Goal: Task Accomplishment & Management: Use online tool/utility

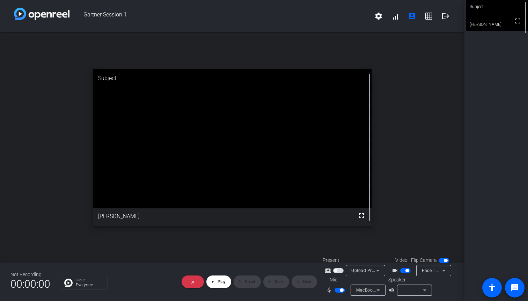
scroll to position [6, 1]
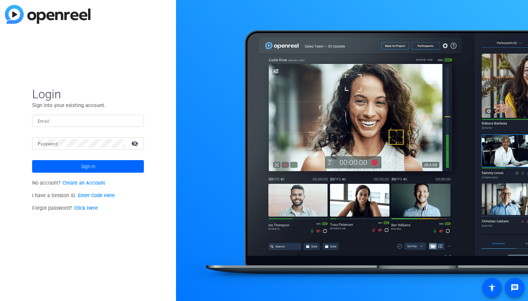
click at [75, 118] on input "Email" at bounding box center [88, 120] width 101 height 8
type input "chris.bohorquez@jpmorgan.com"
click at [32, 160] on button "Sign in" at bounding box center [88, 166] width 112 height 13
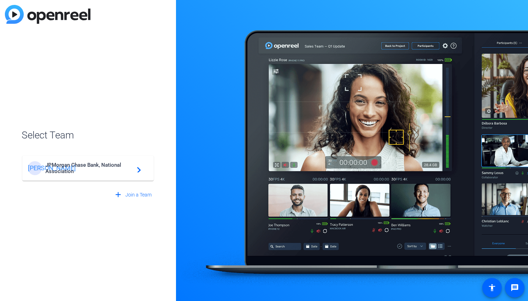
click at [114, 167] on span "JPMorgan Chase Bank, National Association" at bounding box center [88, 168] width 87 height 13
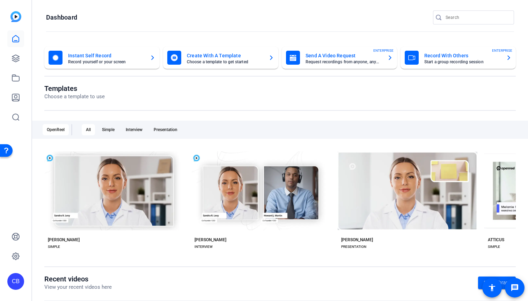
click at [446, 63] on mat-card-subtitle "Start a group recording session" at bounding box center [463, 62] width 76 height 4
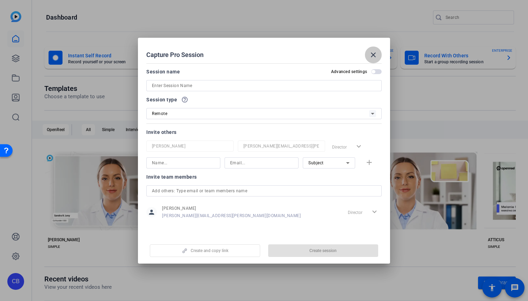
click at [377, 51] on mat-icon "close" at bounding box center [373, 55] width 8 height 8
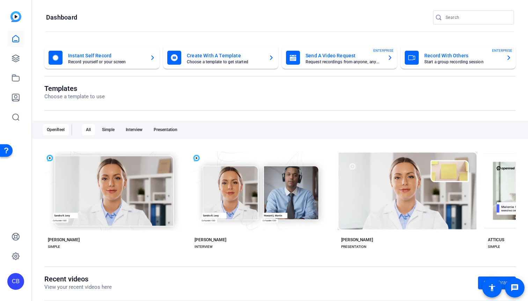
click at [436, 47] on mat-card "Record With Others Start a group recording session ENTERPRISE" at bounding box center [458, 57] width 115 height 22
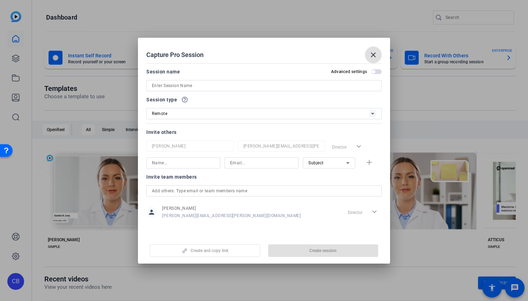
drag, startPoint x: 289, startPoint y: 80, endPoint x: 286, endPoint y: 82, distance: 3.6
click at [289, 80] on div at bounding box center [264, 85] width 224 height 11
click at [282, 87] on input at bounding box center [264, 85] width 224 height 8
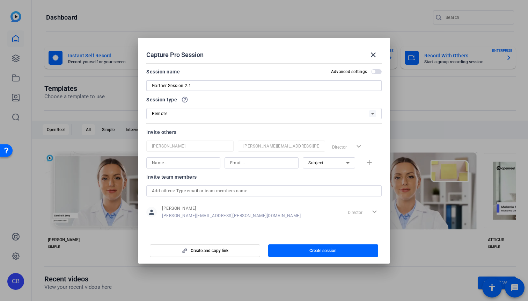
type input "Gartner Session 2.1"
click at [193, 164] on input at bounding box center [183, 163] width 63 height 8
type input "Angelika"
type input "angelika.georgostathis@chase.com"
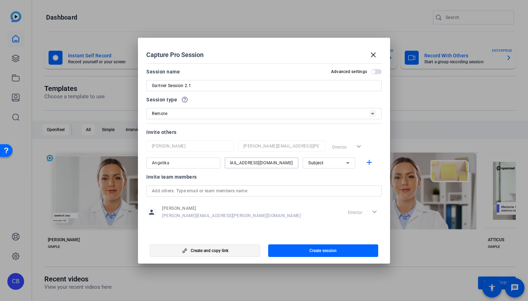
scroll to position [0, 0]
click at [226, 253] on span "button" at bounding box center [205, 250] width 110 height 17
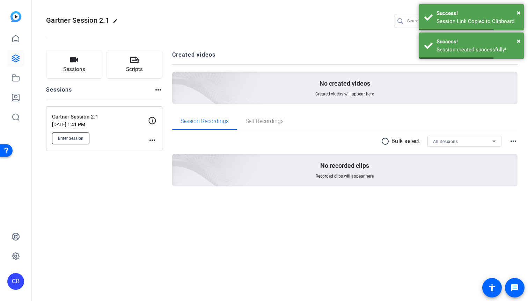
click at [77, 136] on span "Enter Session" at bounding box center [71, 139] width 26 height 6
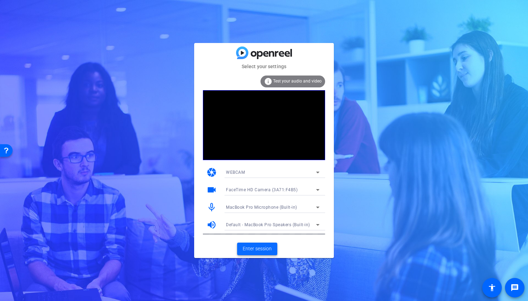
click at [262, 251] on span "Enter session" at bounding box center [257, 248] width 29 height 7
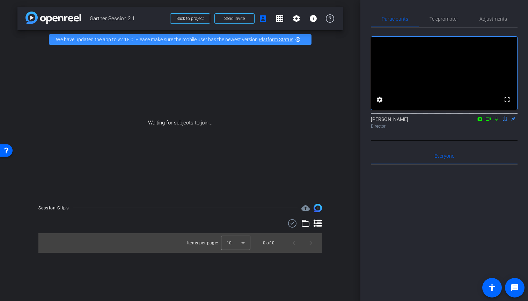
click at [488, 121] on icon at bounding box center [489, 118] width 6 height 5
click at [506, 121] on icon at bounding box center [506, 118] width 6 height 5
click at [235, 18] on span "Send invite" at bounding box center [234, 19] width 21 height 6
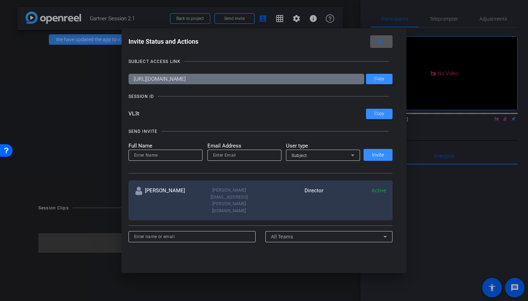
click at [166, 155] on input at bounding box center [165, 155] width 63 height 8
click at [136, 113] on input "VL3t" at bounding box center [248, 114] width 238 height 10
click at [175, 114] on input "VL3t" at bounding box center [248, 114] width 238 height 10
click at [380, 43] on mat-icon "close" at bounding box center [380, 41] width 9 height 9
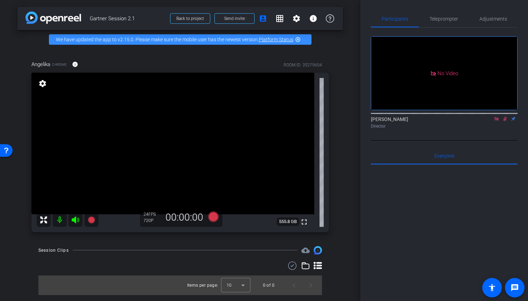
click at [507, 121] on icon at bounding box center [506, 118] width 6 height 5
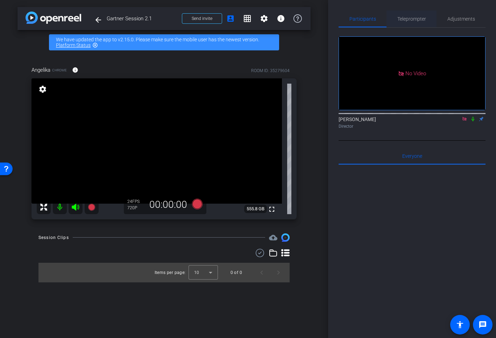
click at [418, 22] on span "Teleprompter" at bounding box center [411, 18] width 29 height 17
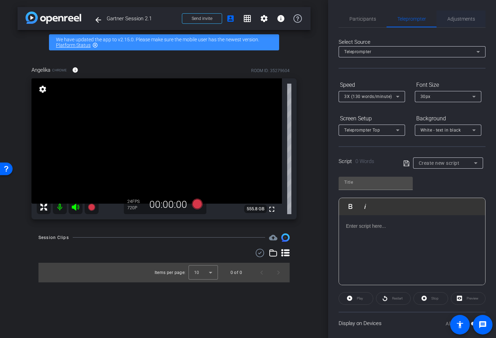
click at [451, 22] on span "Adjustments" at bounding box center [461, 18] width 28 height 17
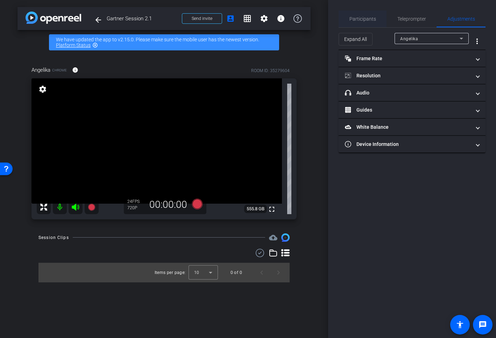
click at [357, 15] on span "Participants" at bounding box center [362, 18] width 27 height 17
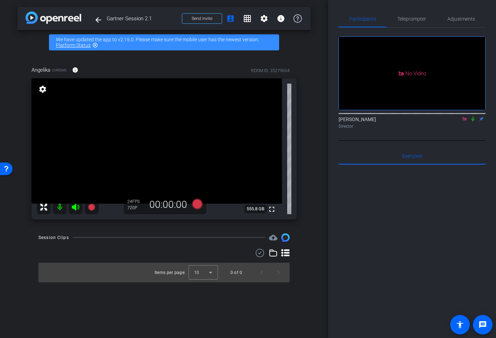
click at [42, 89] on mat-icon "settings" at bounding box center [43, 89] width 10 height 8
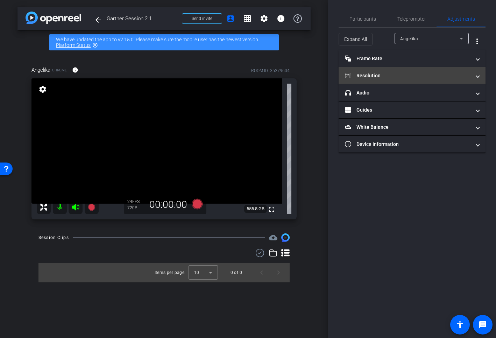
click at [422, 76] on mat-panel-title "Resolution" at bounding box center [408, 75] width 126 height 7
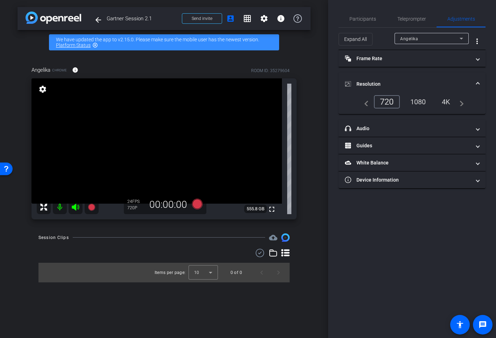
click at [445, 103] on div "4K" at bounding box center [445, 102] width 19 height 12
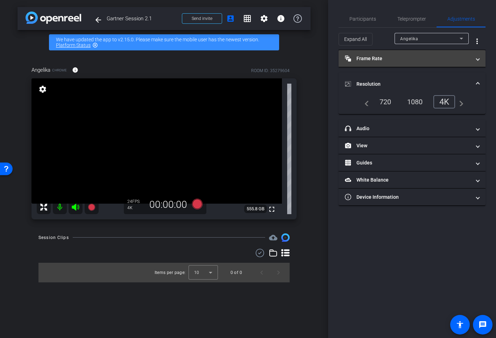
click at [411, 61] on mat-panel-title "Frame Rate Frame Rate" at bounding box center [408, 58] width 126 height 7
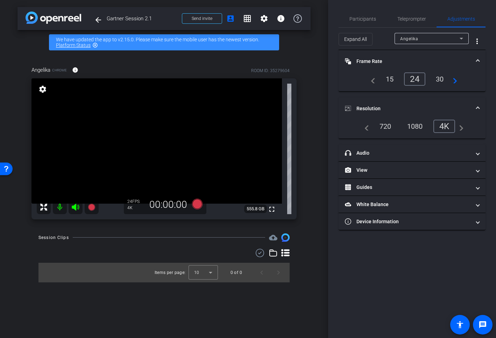
click at [441, 79] on div "30" at bounding box center [439, 79] width 19 height 12
click at [475, 60] on span "Frame Rate Frame Rate" at bounding box center [410, 61] width 131 height 7
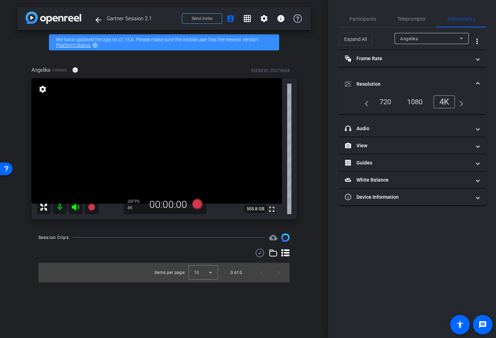
click at [476, 82] on span at bounding box center [477, 83] width 3 height 7
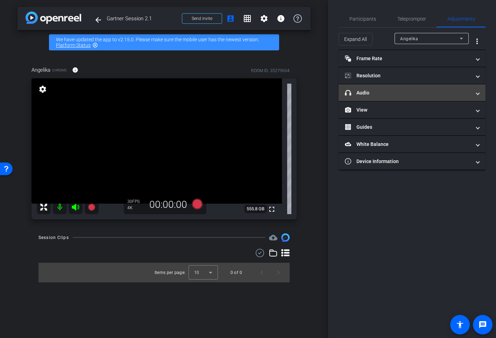
click at [476, 91] on span at bounding box center [477, 92] width 3 height 7
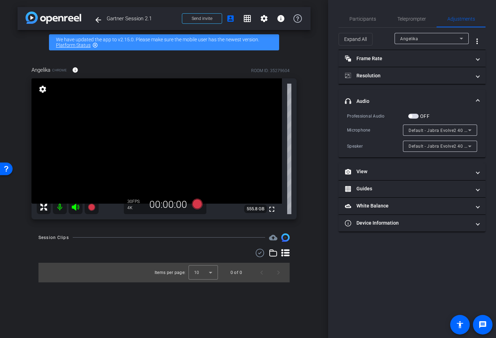
click at [477, 92] on mat-expansion-panel-header "headphone icon Audio" at bounding box center [411, 101] width 147 height 22
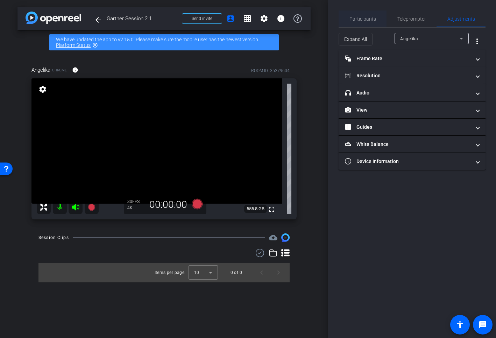
click at [352, 22] on span "Participants" at bounding box center [362, 18] width 27 height 17
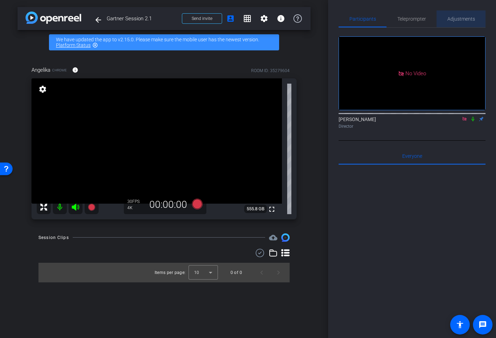
click at [466, 18] on span "Adjustments" at bounding box center [461, 18] width 28 height 5
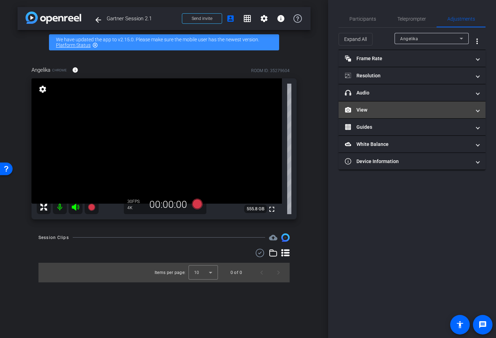
click at [480, 110] on mat-expansion-panel-header "View" at bounding box center [411, 109] width 147 height 17
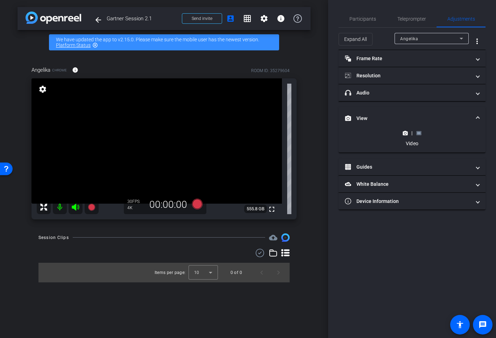
click at [419, 134] on rect at bounding box center [419, 132] width 4 height 3
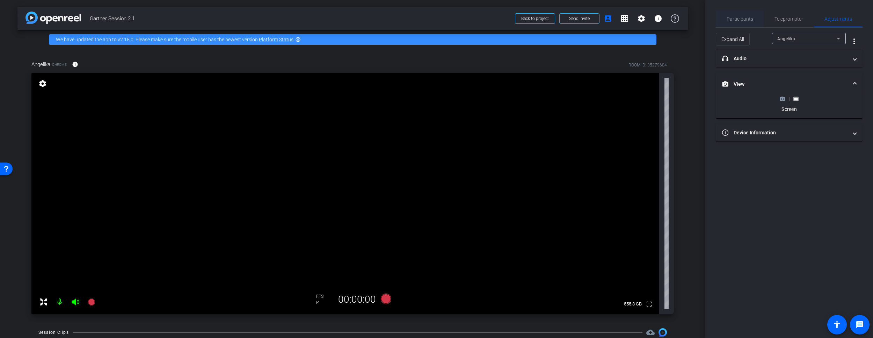
click at [528, 20] on span "Participants" at bounding box center [740, 18] width 27 height 5
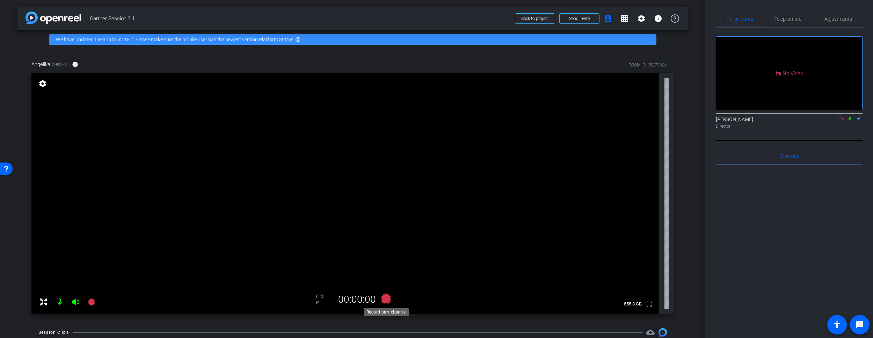
click at [386, 298] on icon at bounding box center [386, 298] width 10 height 10
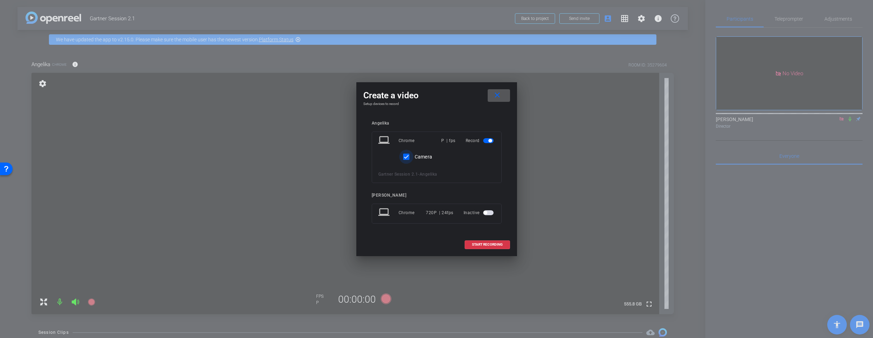
click at [406, 158] on input "Camera" at bounding box center [406, 157] width 14 height 14
click at [484, 246] on span "START RECORDING" at bounding box center [487, 244] width 31 height 3
click at [422, 156] on label "Camera" at bounding box center [422, 156] width 19 height 7
click at [413, 156] on input "Camera" at bounding box center [406, 157] width 14 height 14
click at [430, 157] on label "Camera" at bounding box center [422, 156] width 19 height 7
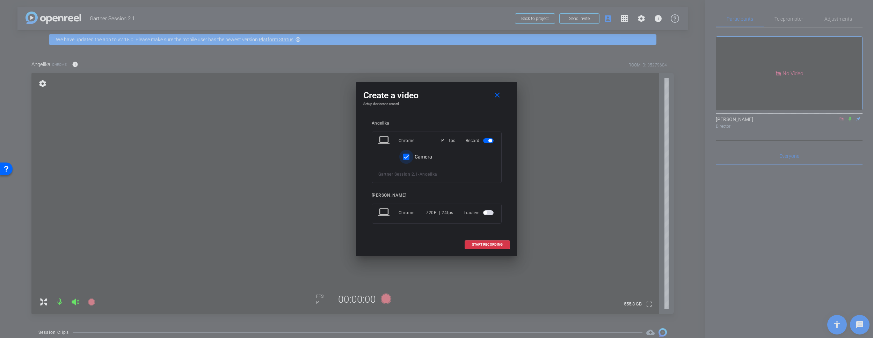
click at [413, 157] on input "Camera" at bounding box center [406, 157] width 14 height 14
click at [496, 246] on span "START RECORDING" at bounding box center [487, 244] width 31 height 3
click at [422, 157] on label "Camera" at bounding box center [422, 156] width 19 height 7
click at [413, 157] on input "Camera" at bounding box center [406, 157] width 14 height 14
checkbox input "true"
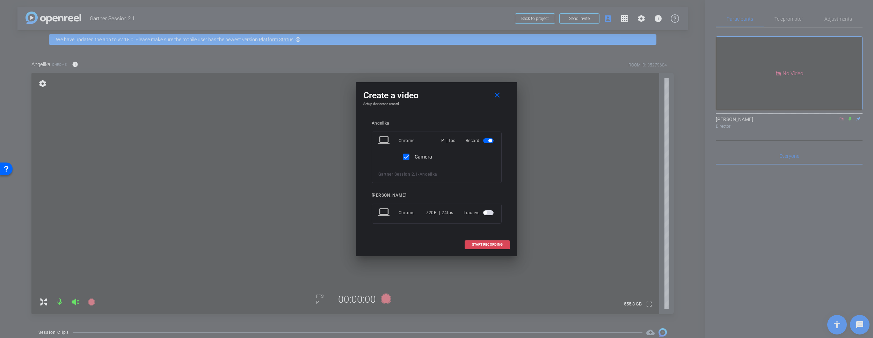
click at [478, 246] on span at bounding box center [487, 244] width 45 height 17
click at [491, 95] on span at bounding box center [499, 95] width 22 height 17
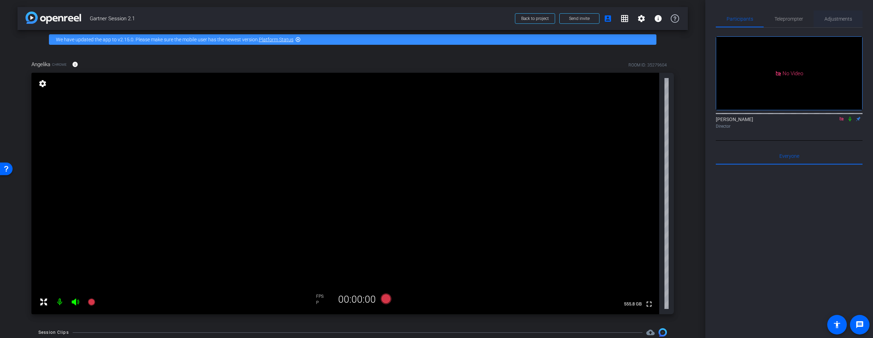
click at [528, 20] on span "Adjustments" at bounding box center [839, 18] width 28 height 5
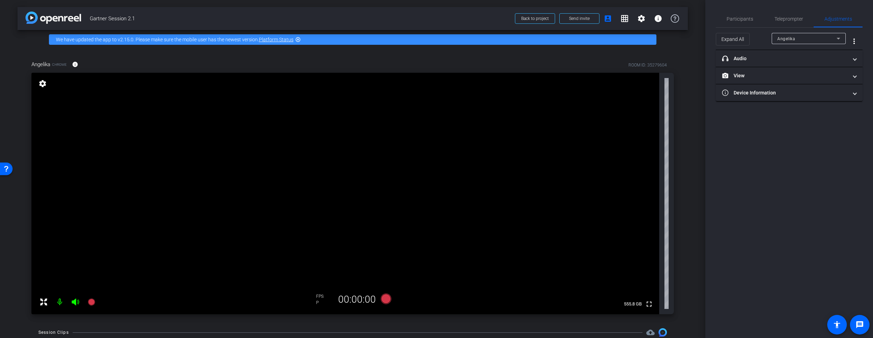
click at [528, 40] on span "Angelika" at bounding box center [787, 38] width 18 height 5
click at [528, 39] on div at bounding box center [436, 169] width 873 height 338
click at [528, 77] on mat-expansion-panel-header "View" at bounding box center [789, 75] width 147 height 17
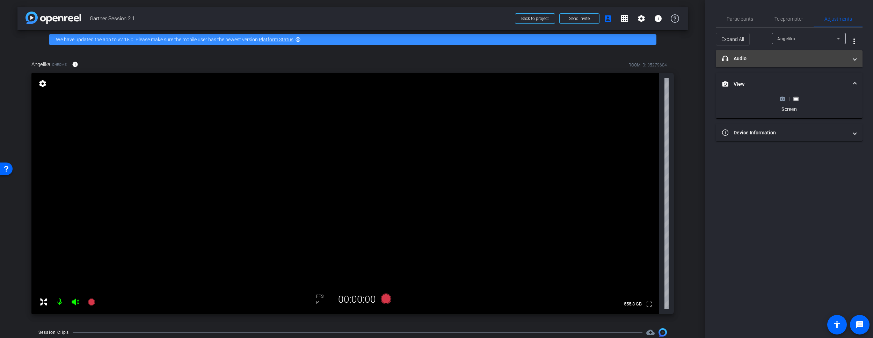
click at [528, 58] on span at bounding box center [855, 58] width 3 height 7
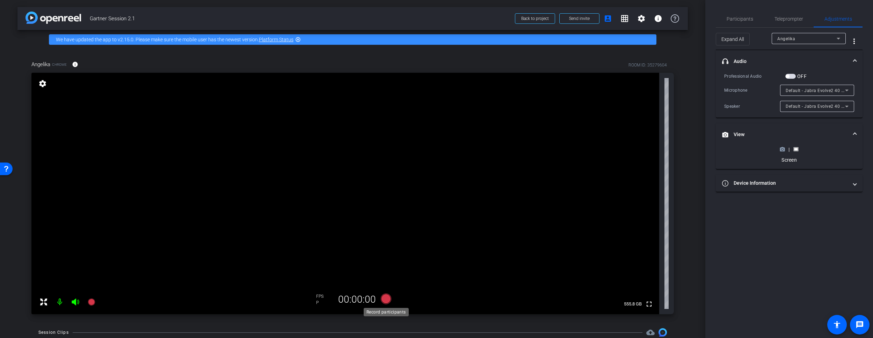
click at [383, 299] on icon at bounding box center [386, 298] width 10 height 10
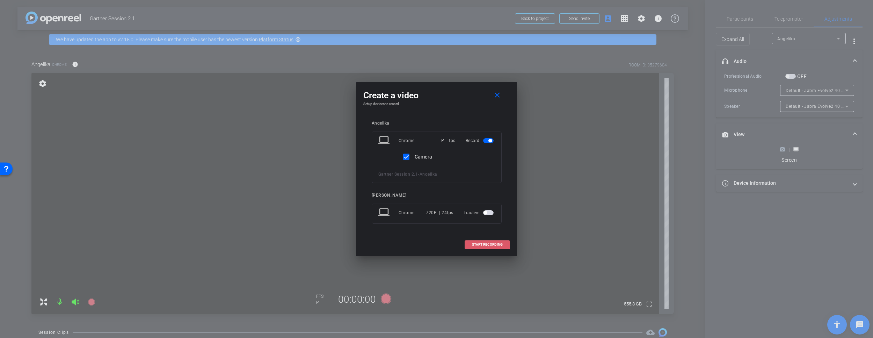
click at [499, 241] on span at bounding box center [487, 244] width 45 height 17
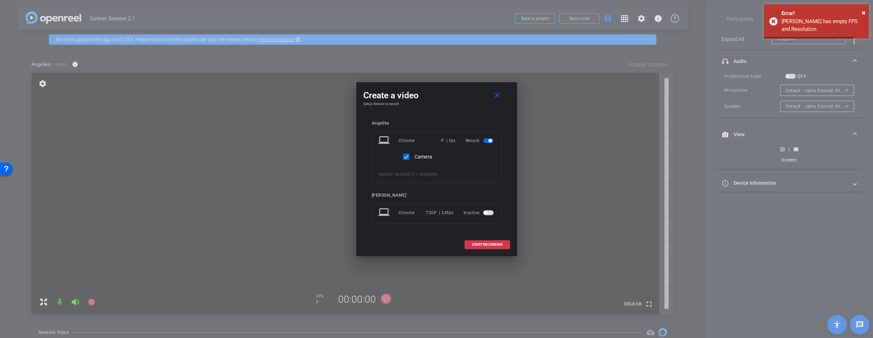
click at [528, 199] on div at bounding box center [436, 169] width 873 height 338
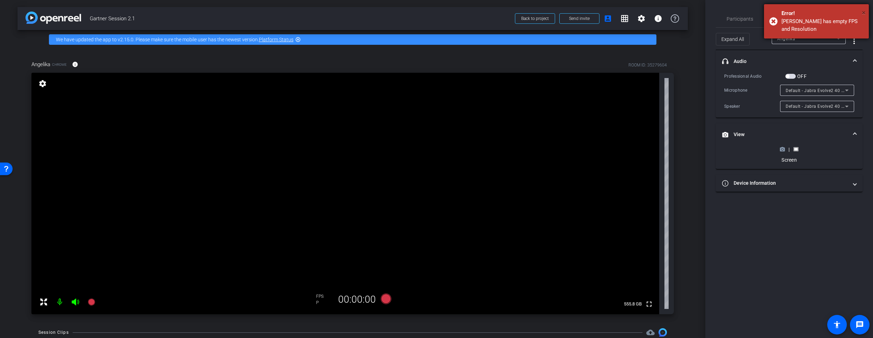
click at [528, 13] on span "×" at bounding box center [864, 12] width 4 height 8
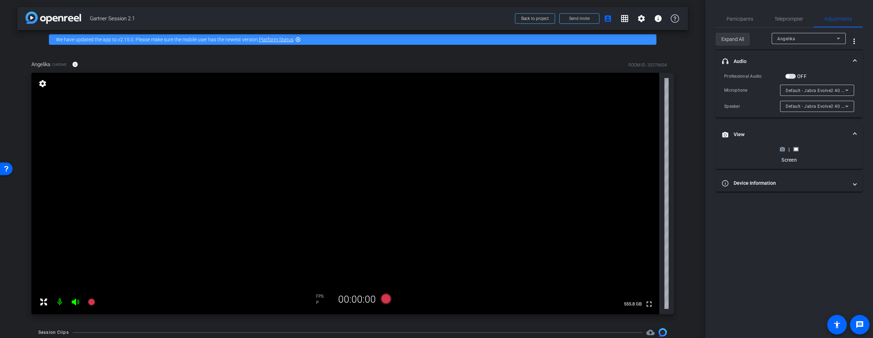
click at [528, 42] on span "Expand All" at bounding box center [733, 39] width 23 height 13
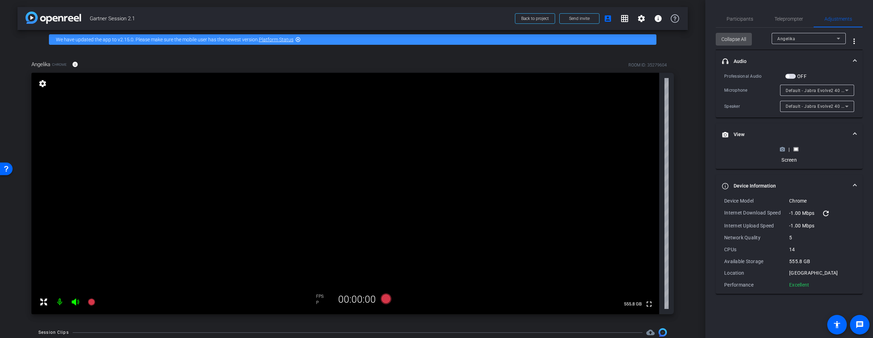
click at [528, 42] on span "Collapse All" at bounding box center [734, 39] width 25 height 13
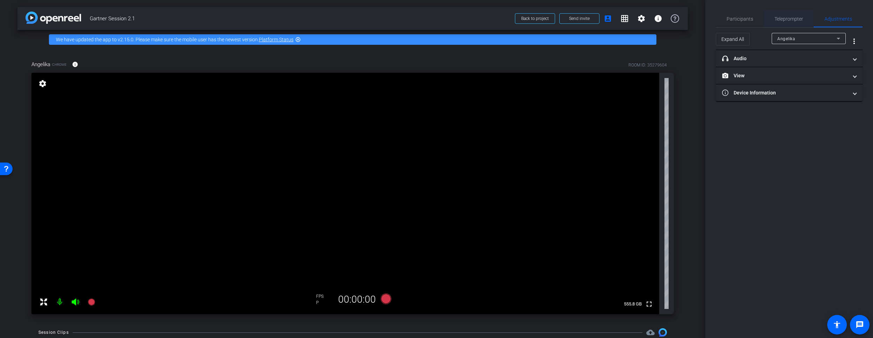
click at [528, 15] on span "Teleprompter" at bounding box center [789, 18] width 29 height 17
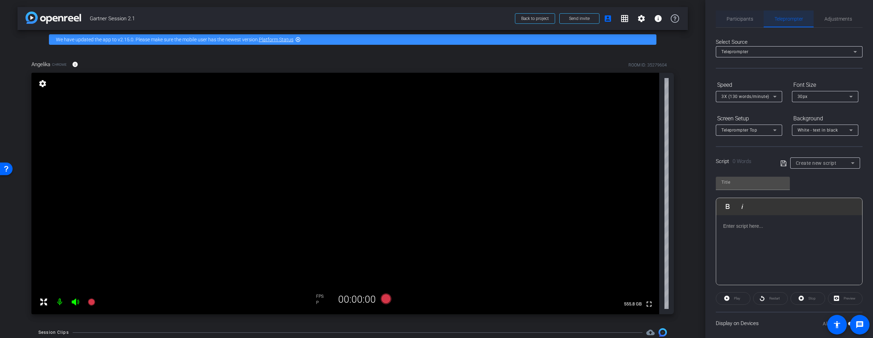
click at [528, 20] on span "Participants" at bounding box center [740, 18] width 27 height 5
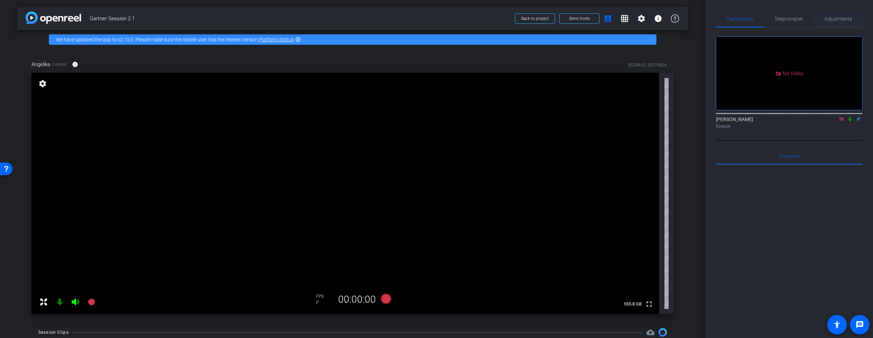
click at [528, 14] on span "Adjustments" at bounding box center [839, 18] width 28 height 17
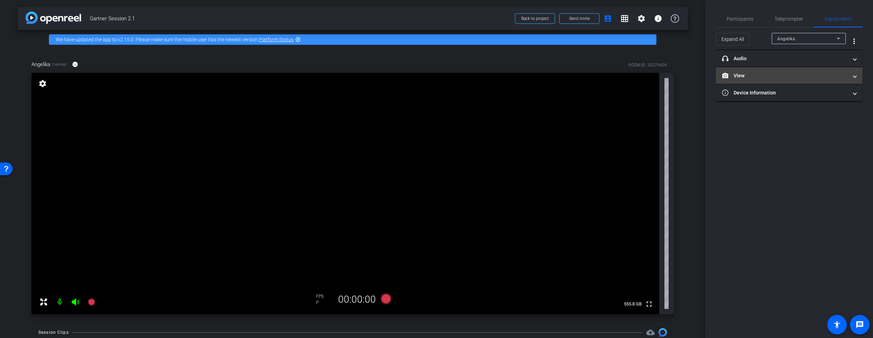
click at [528, 73] on mat-panel-title "View" at bounding box center [785, 75] width 126 height 7
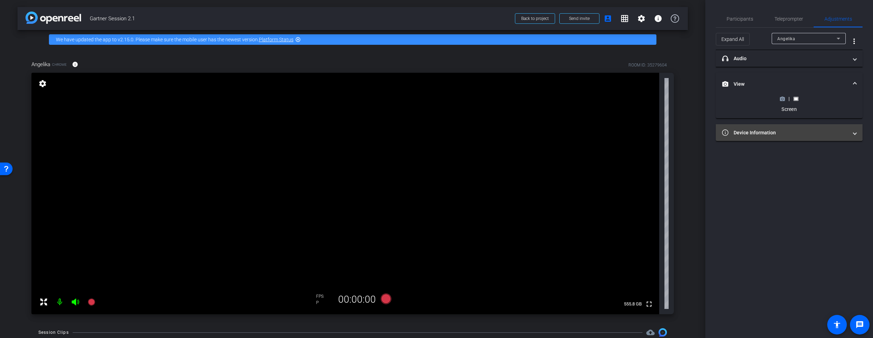
click at [528, 134] on mat-panel-title "Device Information" at bounding box center [785, 132] width 126 height 7
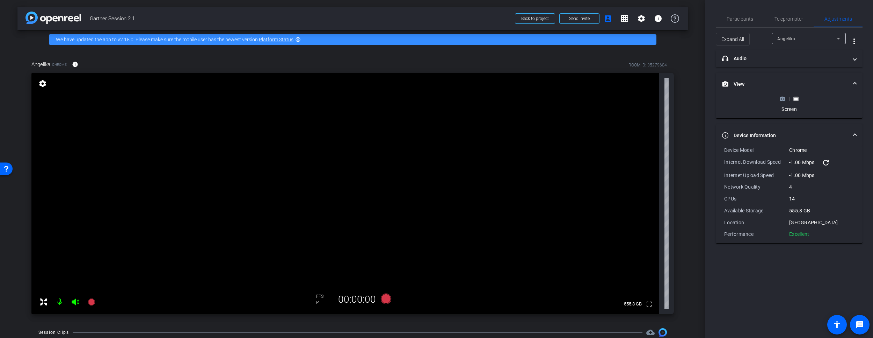
click at [528, 99] on circle at bounding box center [783, 99] width 2 height 2
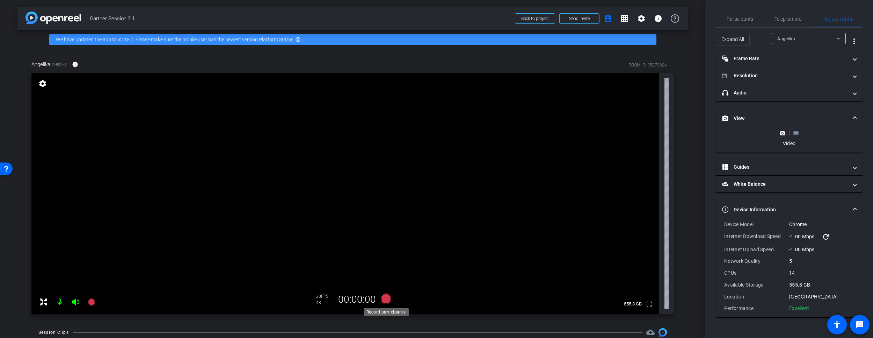
click at [388, 300] on icon at bounding box center [386, 298] width 10 height 10
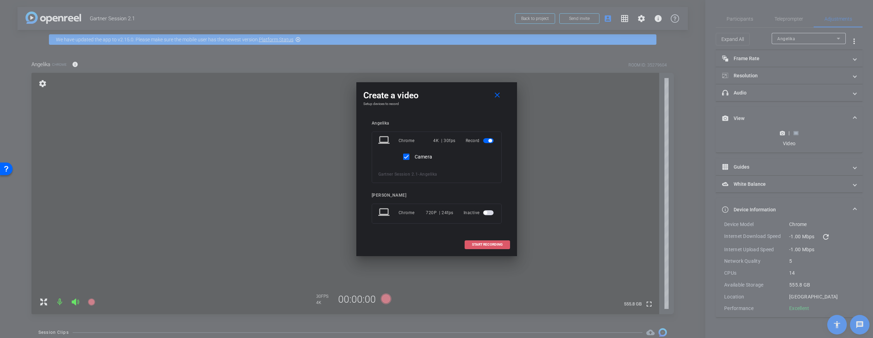
click at [479, 246] on span at bounding box center [487, 244] width 45 height 17
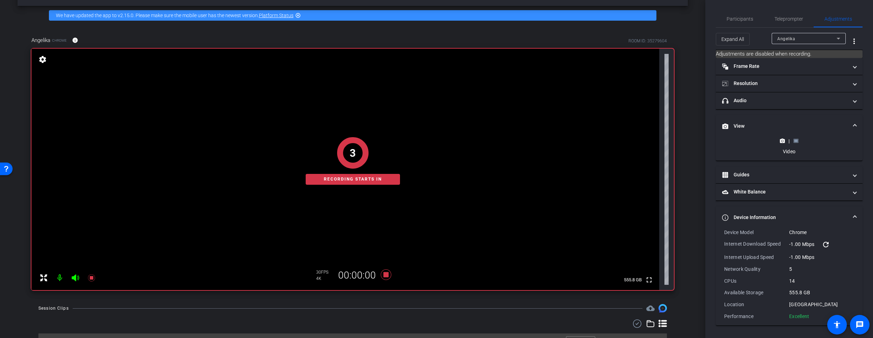
scroll to position [39, 0]
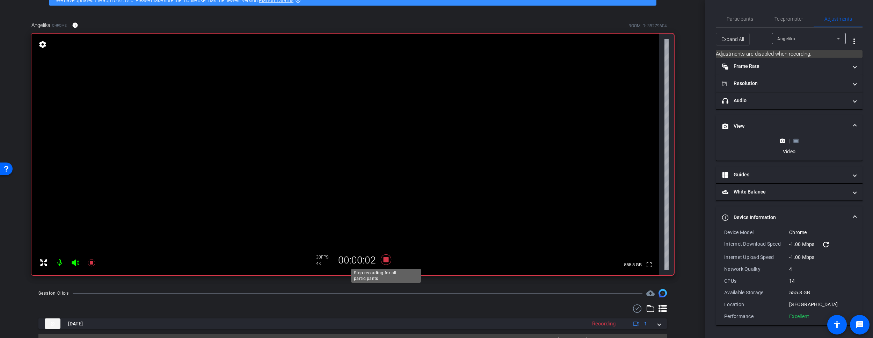
click at [387, 260] on icon at bounding box center [386, 259] width 10 height 10
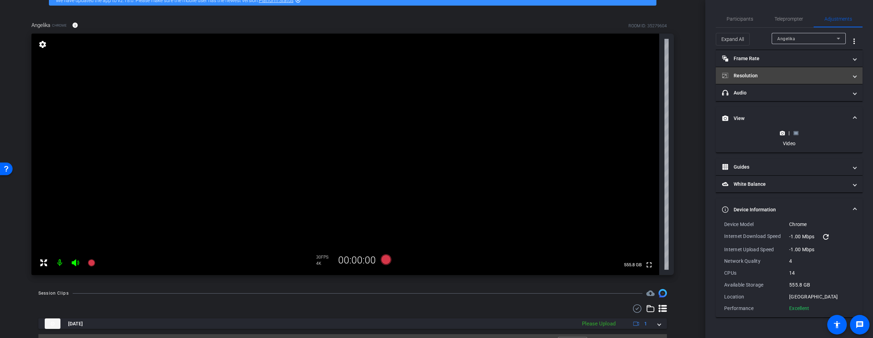
click at [528, 73] on mat-panel-title "Resolution" at bounding box center [785, 75] width 126 height 7
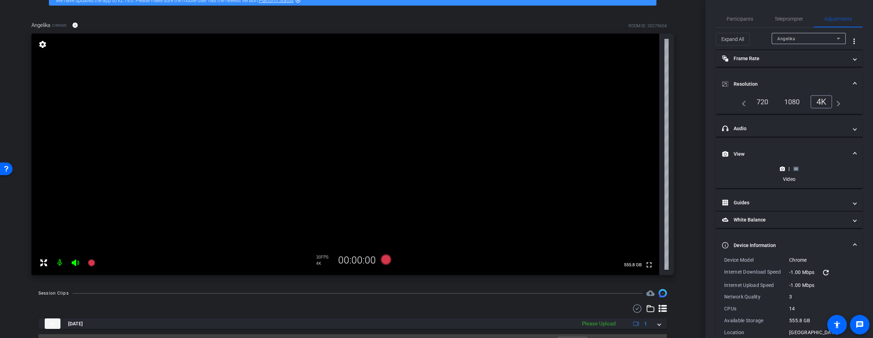
click at [528, 102] on div "1080" at bounding box center [792, 102] width 26 height 12
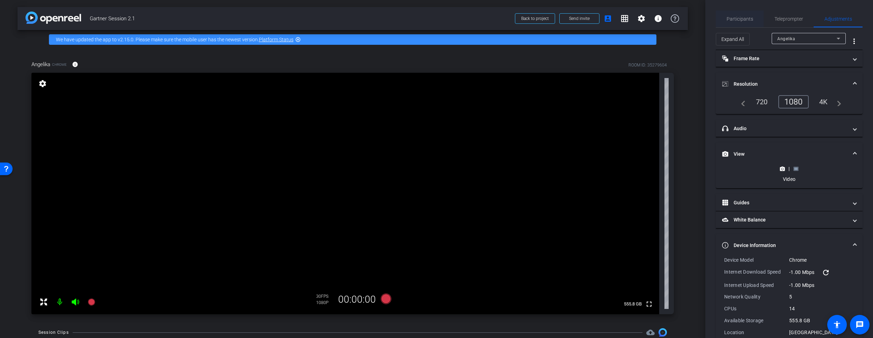
click at [528, 19] on span "Participants" at bounding box center [740, 18] width 27 height 5
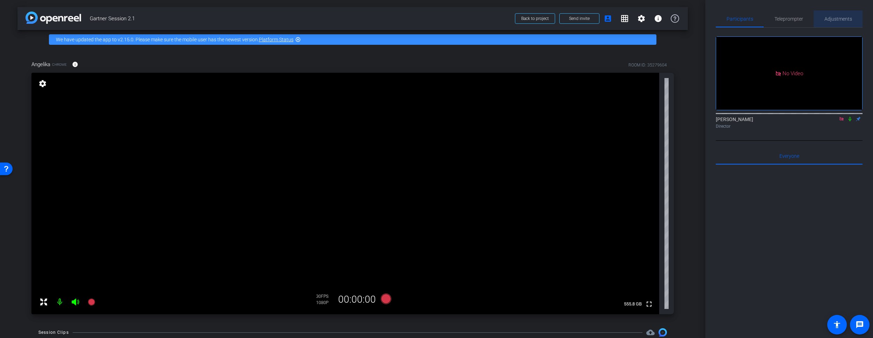
click at [528, 18] on span "Adjustments" at bounding box center [839, 18] width 28 height 5
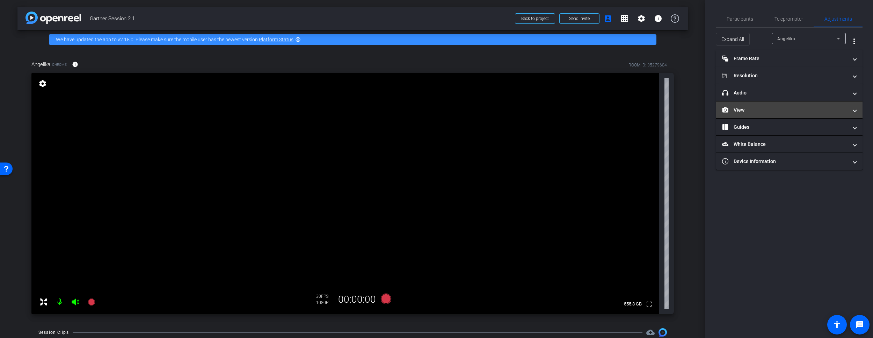
click at [528, 113] on mat-panel-title "View" at bounding box center [785, 109] width 126 height 7
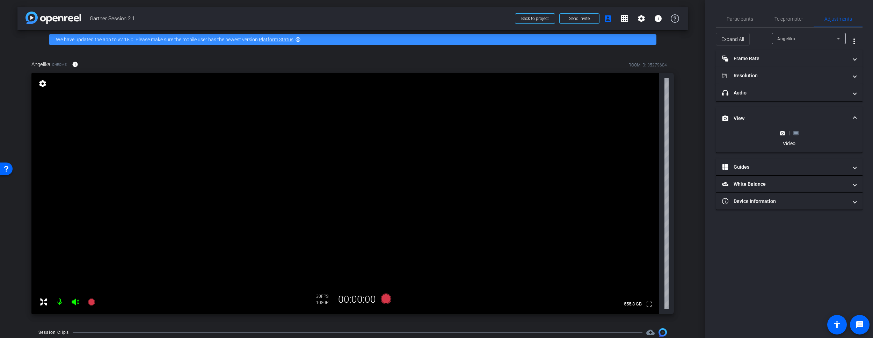
click at [528, 135] on div "|" at bounding box center [790, 132] width 26 height 7
click at [528, 134] on rect at bounding box center [796, 132] width 4 height 3
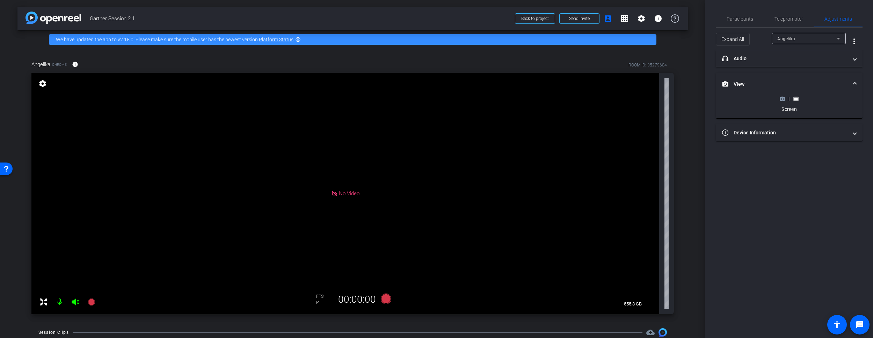
click at [528, 98] on icon at bounding box center [782, 99] width 5 height 4
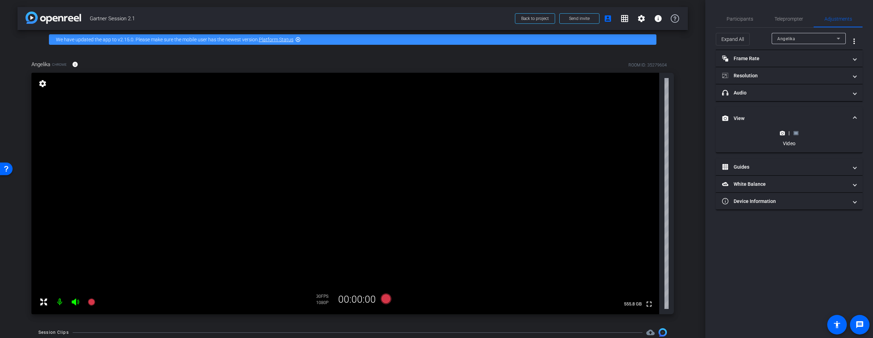
click at [528, 132] on div "|" at bounding box center [790, 132] width 26 height 7
click at [528, 132] on icon at bounding box center [796, 133] width 5 height 4
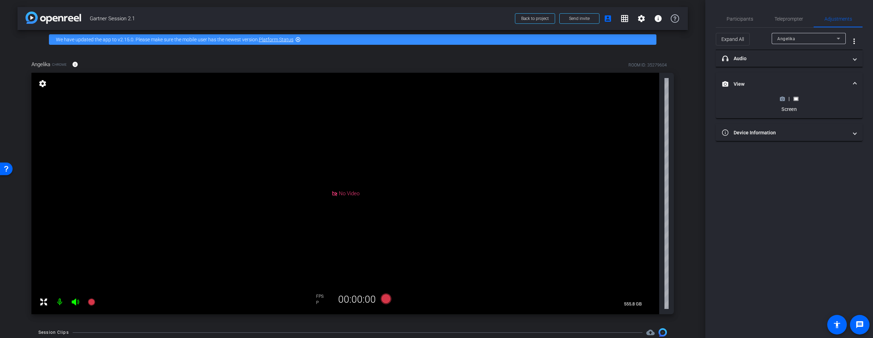
click at [528, 100] on icon at bounding box center [782, 99] width 5 height 4
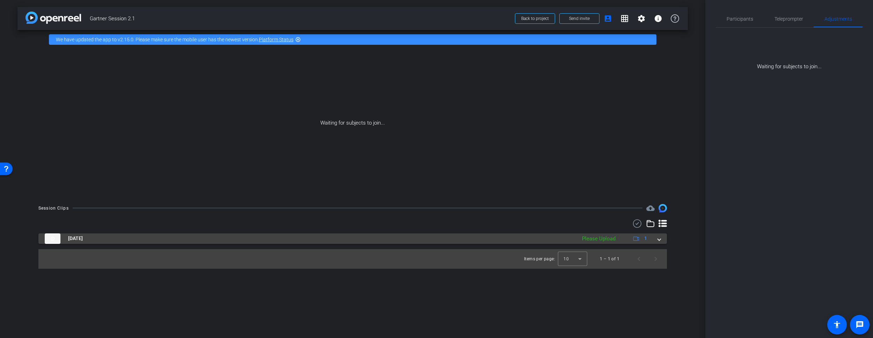
click at [528, 238] on span at bounding box center [659, 238] width 3 height 7
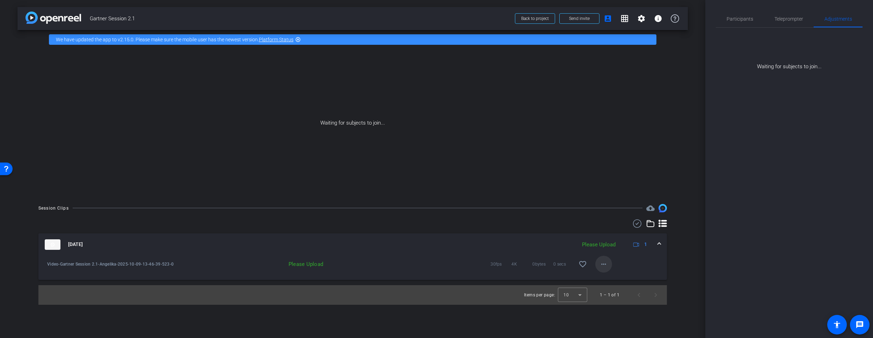
click at [528, 264] on mat-icon "more_horiz" at bounding box center [604, 264] width 8 height 8
click at [528, 295] on span "Delete clip" at bounding box center [615, 295] width 28 height 8
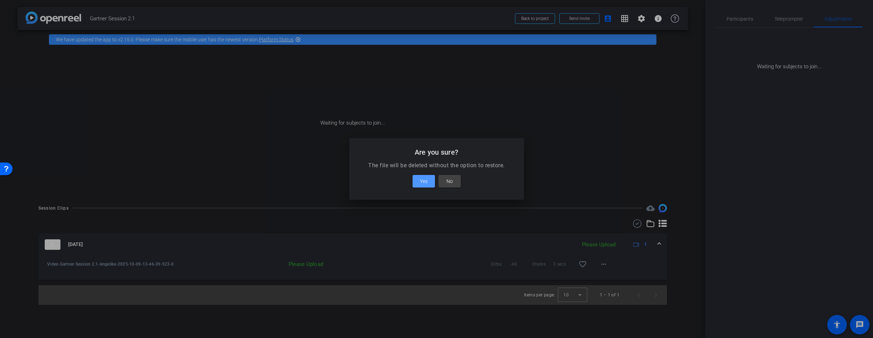
click at [424, 185] on button "Yes" at bounding box center [424, 181] width 22 height 13
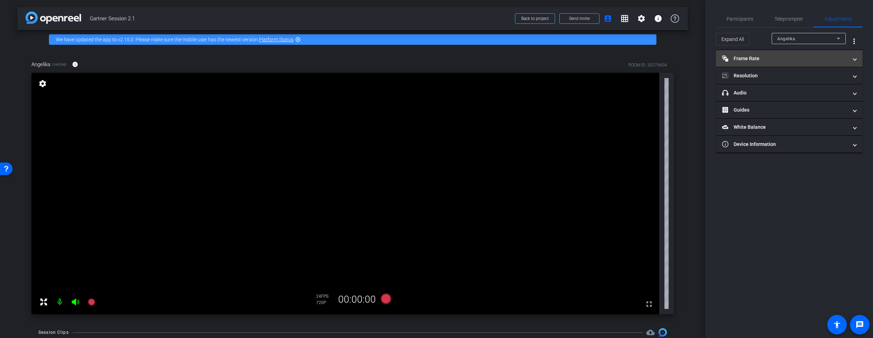
click at [528, 55] on mat-panel-title "Frame Rate Frame Rate" at bounding box center [785, 58] width 126 height 7
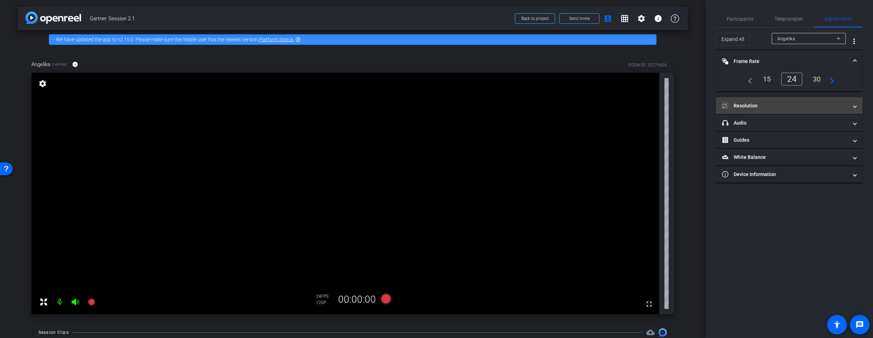
click at [528, 101] on mat-expansion-panel-header "Resolution" at bounding box center [789, 105] width 147 height 17
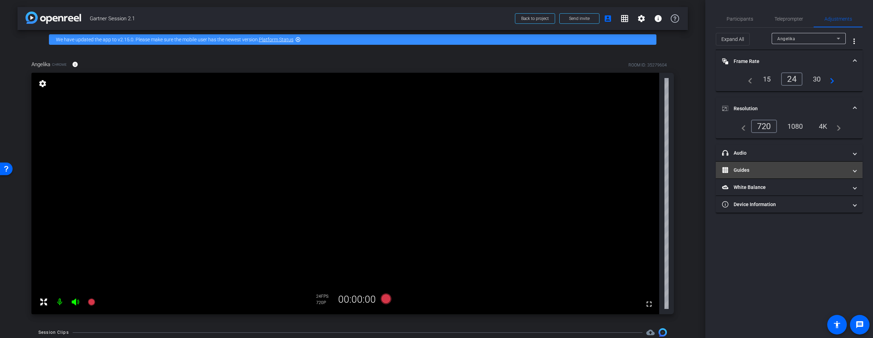
click at [528, 167] on mat-panel-title "Guides" at bounding box center [785, 169] width 126 height 7
click at [528, 173] on mat-panel-title "View" at bounding box center [785, 169] width 126 height 7
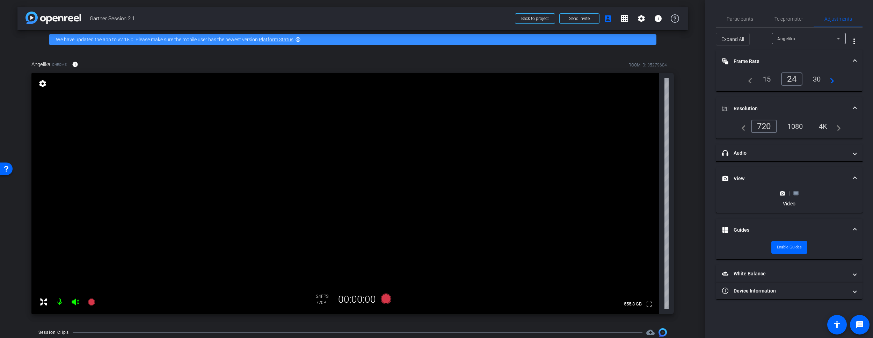
click at [528, 194] on rect at bounding box center [796, 193] width 4 height 3
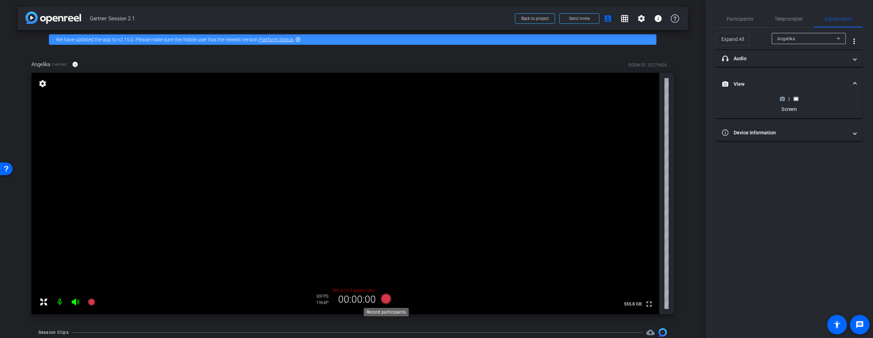
click at [387, 298] on icon at bounding box center [386, 298] width 10 height 10
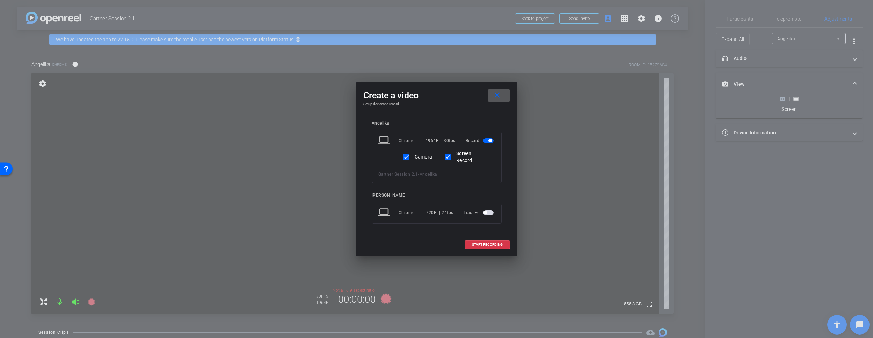
click at [419, 156] on label "Camera" at bounding box center [422, 156] width 19 height 7
click at [413, 156] on input "Camera" at bounding box center [406, 157] width 14 height 14
checkbox input "false"
click at [489, 245] on span "START RECORDING" at bounding box center [487, 244] width 31 height 3
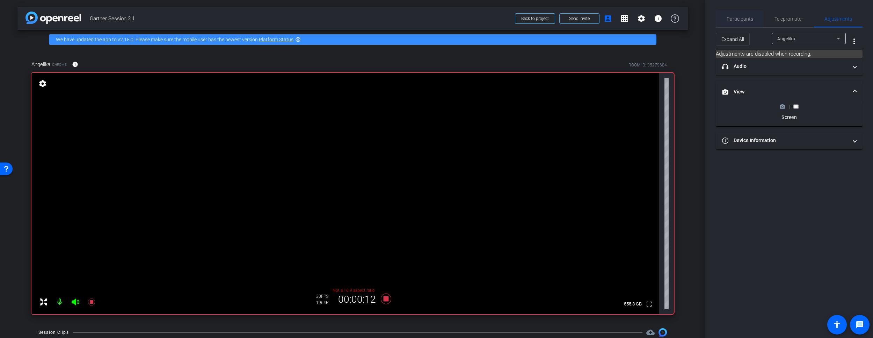
click at [528, 20] on span "Participants" at bounding box center [740, 18] width 27 height 5
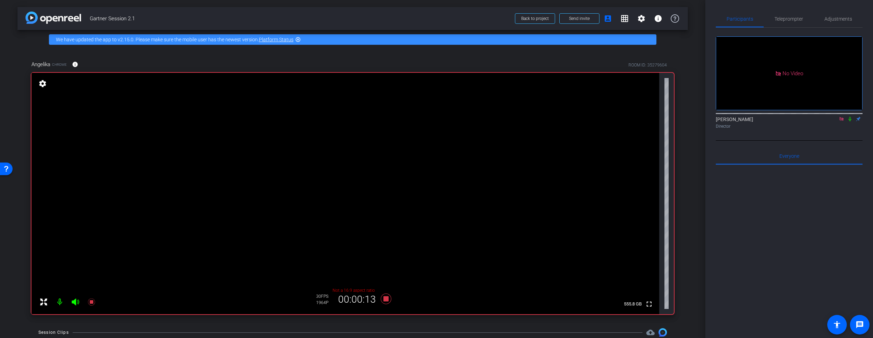
click at [528, 117] on icon at bounding box center [850, 119] width 3 height 5
click at [92, 301] on icon at bounding box center [91, 301] width 7 height 7
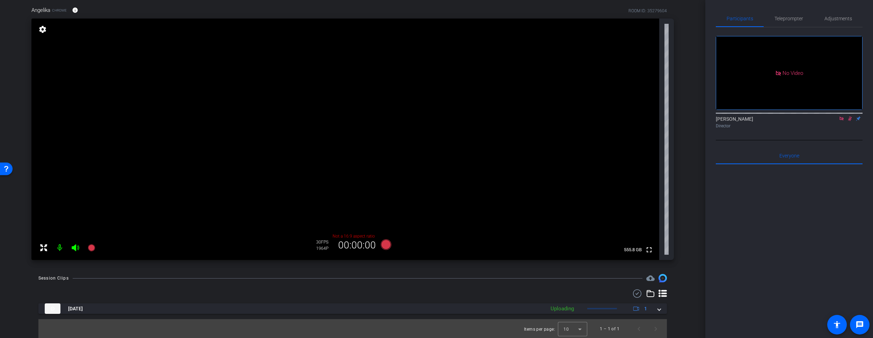
scroll to position [55, 0]
click at [528, 116] on icon at bounding box center [851, 118] width 6 height 5
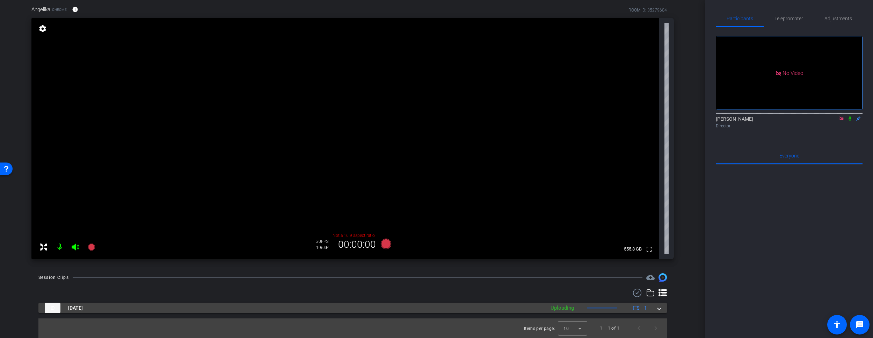
click at [528, 301] on span at bounding box center [659, 307] width 3 height 7
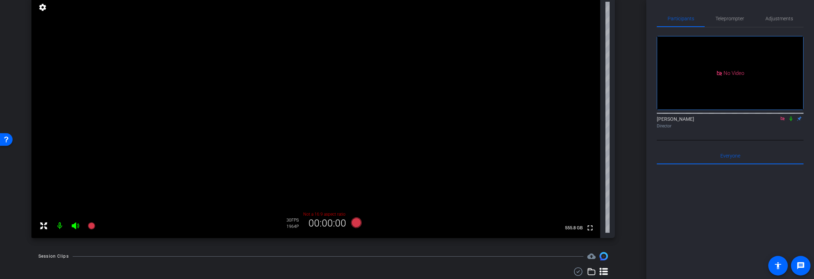
scroll to position [150, 0]
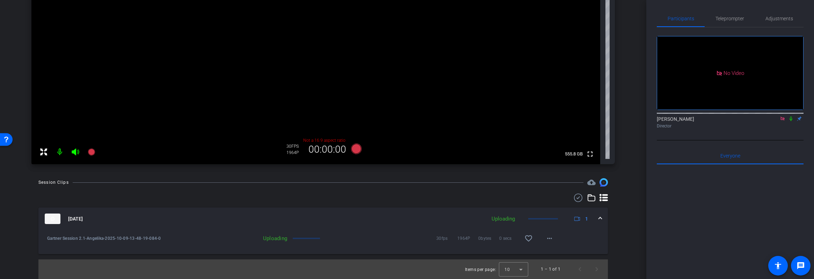
click at [528, 116] on icon at bounding box center [792, 118] width 6 height 5
click at [528, 116] on icon at bounding box center [792, 118] width 4 height 5
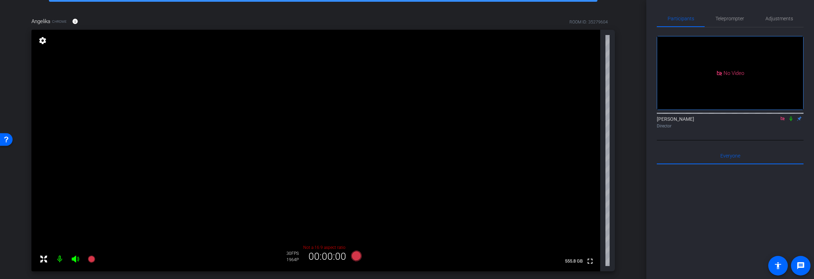
scroll to position [0, 0]
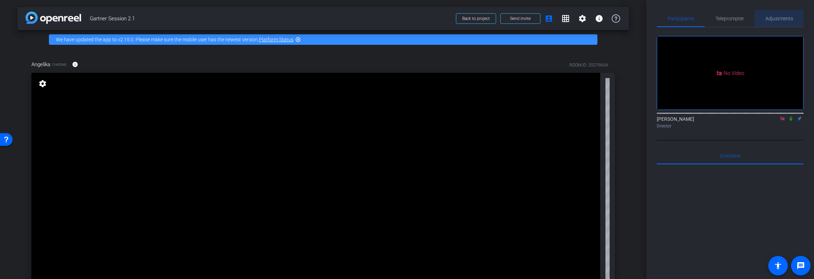
click at [528, 17] on span "Adjustments" at bounding box center [780, 18] width 28 height 5
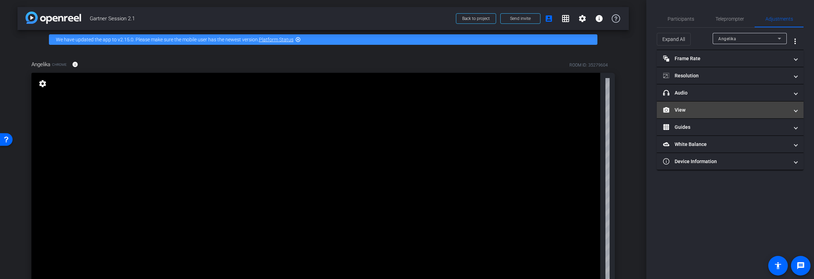
click at [528, 111] on mat-panel-title "View" at bounding box center [726, 109] width 126 height 7
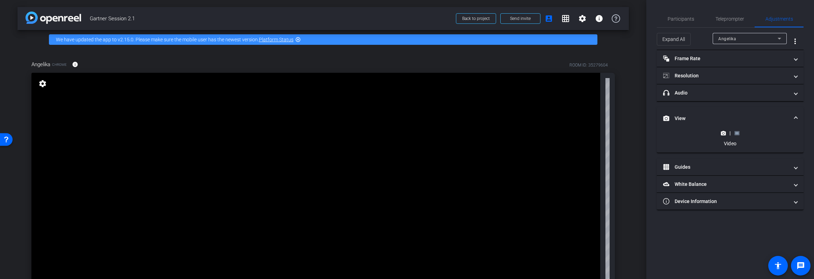
click at [528, 133] on rect at bounding box center [737, 132] width 4 height 3
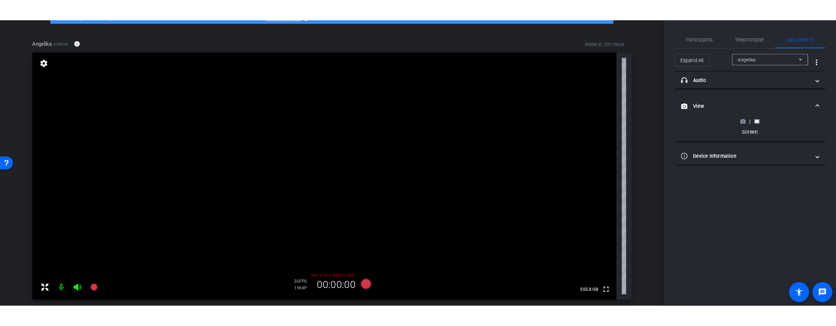
scroll to position [38, 0]
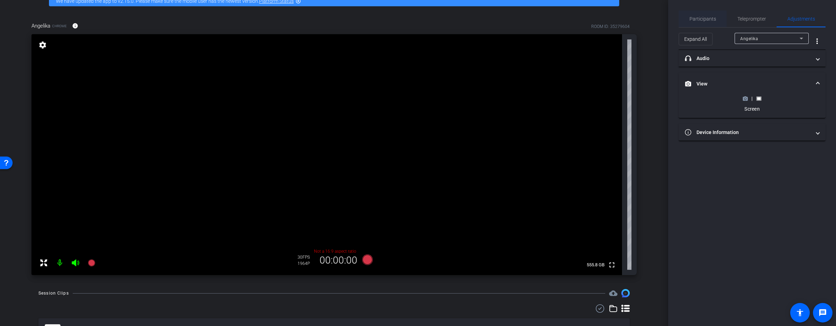
click at [528, 22] on span "Participants" at bounding box center [702, 18] width 27 height 17
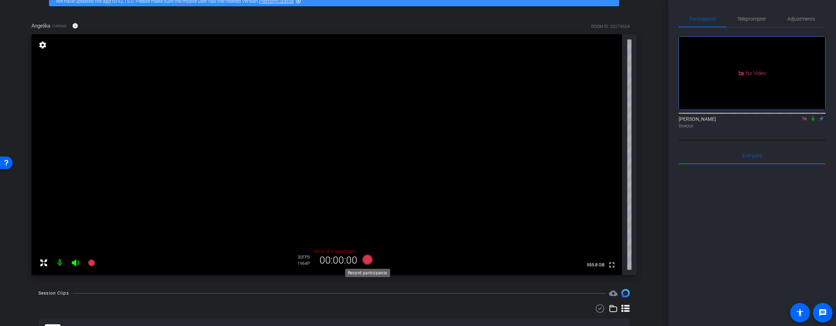
click at [368, 260] on icon at bounding box center [367, 260] width 10 height 10
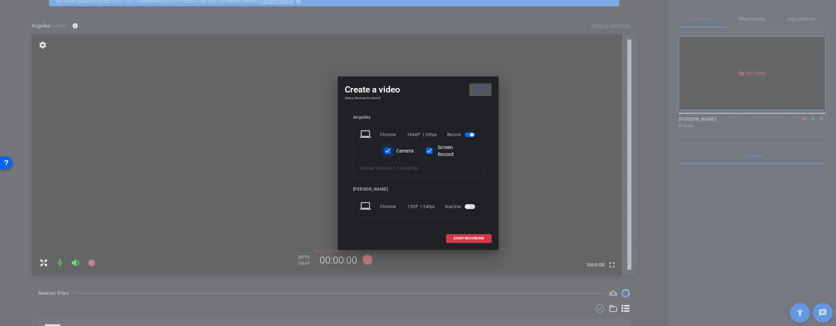
click at [390, 151] on input "Camera" at bounding box center [388, 151] width 14 height 14
checkbox input "false"
click at [477, 239] on span "START RECORDING" at bounding box center [468, 238] width 31 height 3
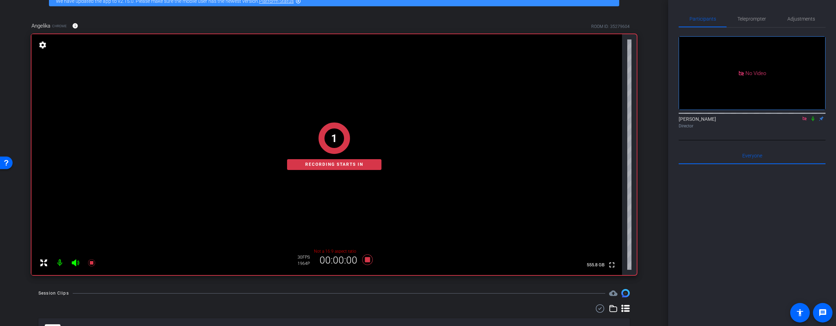
click at [528, 116] on icon at bounding box center [813, 118] width 6 height 5
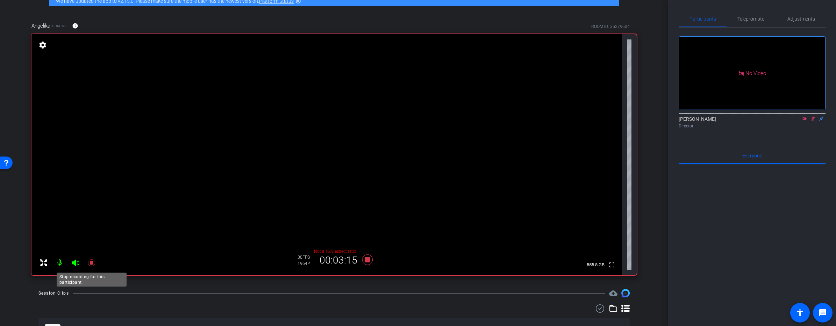
click at [92, 262] on icon at bounding box center [91, 263] width 7 height 7
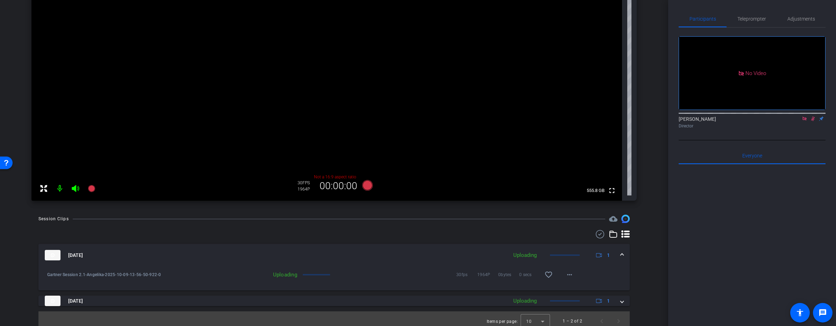
scroll to position [118, 0]
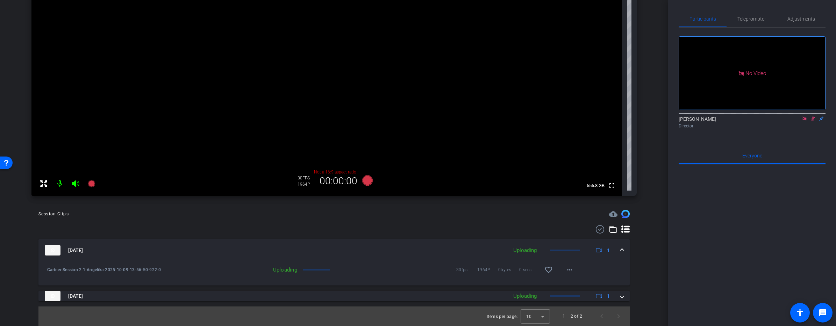
click at [528, 116] on icon at bounding box center [813, 118] width 6 height 5
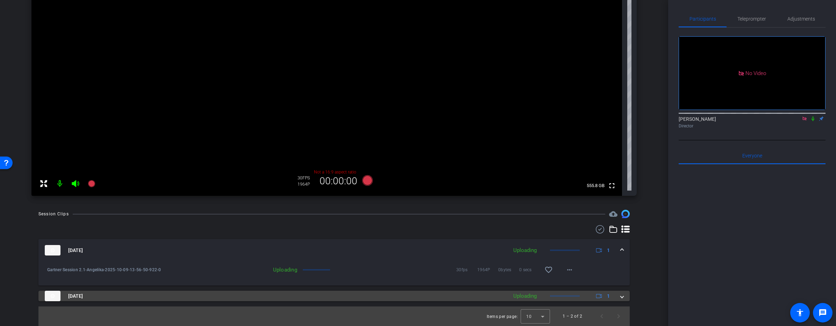
click at [528, 297] on span at bounding box center [621, 296] width 3 height 7
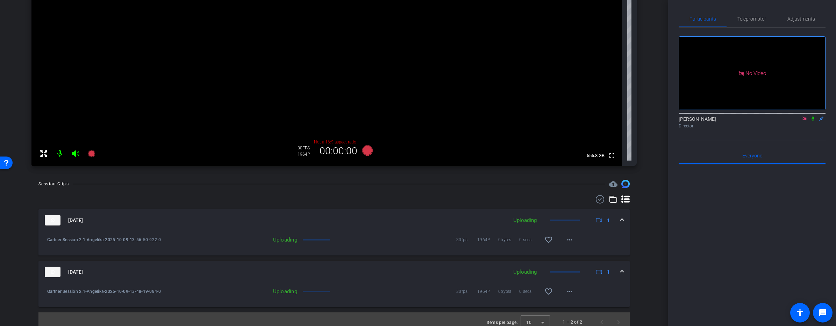
scroll to position [154, 0]
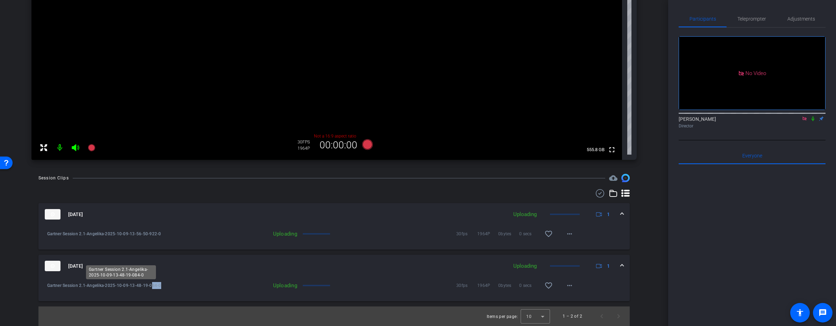
drag, startPoint x: 151, startPoint y: 287, endPoint x: 163, endPoint y: 287, distance: 11.5
click at [163, 287] on span "Gartner Session 2.1-Angelika-2025-10-09-13-48-19-084-0" at bounding box center [120, 285] width 147 height 7
click at [156, 287] on span "Gartner Session 2.1-Angelika-2025-10-09-13-48-19-084-0" at bounding box center [120, 285] width 147 height 7
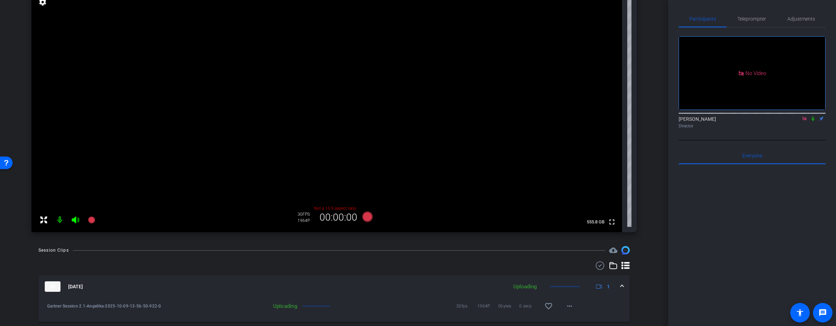
scroll to position [82, 0]
click at [528, 117] on icon at bounding box center [812, 119] width 3 height 5
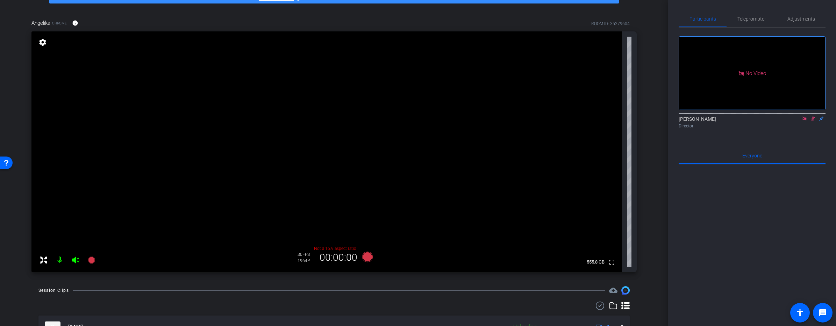
scroll to position [0, 0]
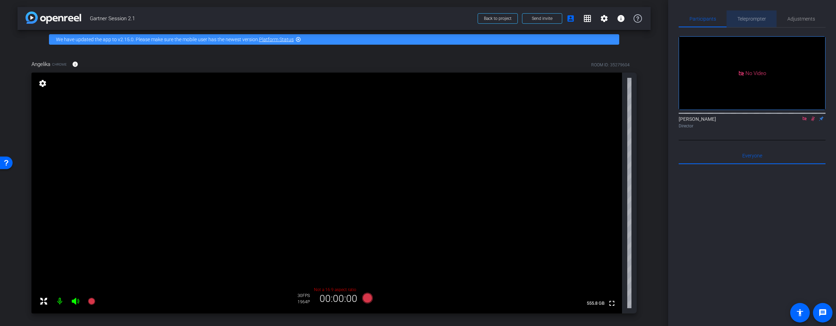
click at [528, 20] on span "Teleprompter" at bounding box center [751, 18] width 29 height 5
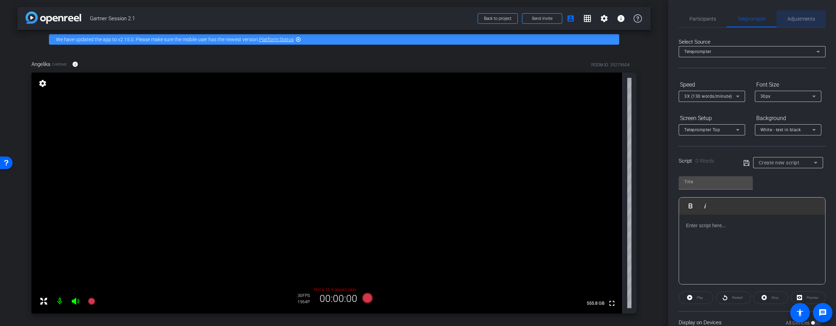
click at [528, 21] on span "Adjustments" at bounding box center [801, 18] width 28 height 5
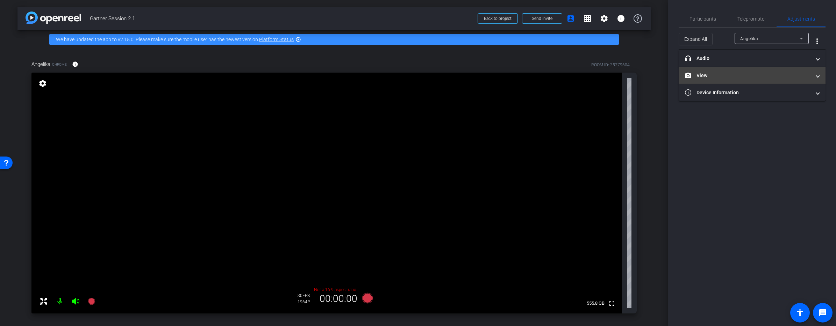
click at [528, 76] on mat-panel-title "View" at bounding box center [748, 75] width 126 height 7
click at [528, 100] on icon at bounding box center [745, 99] width 5 height 4
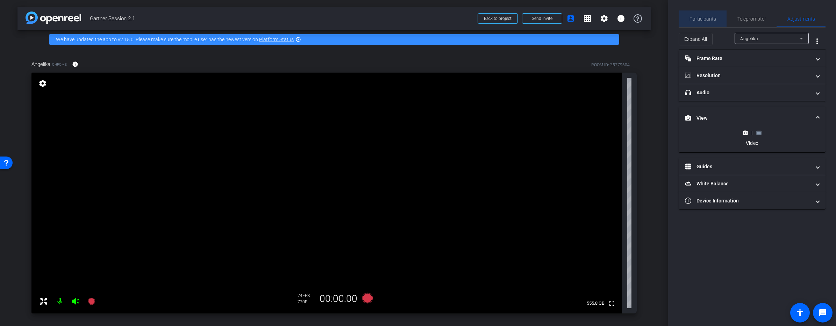
click at [528, 16] on span "Participants" at bounding box center [702, 18] width 27 height 5
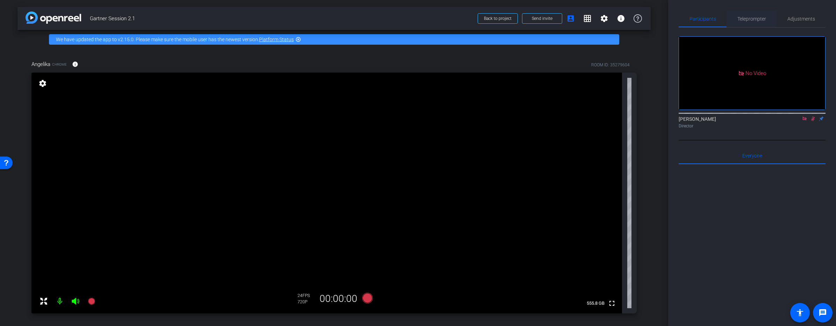
click at [528, 22] on span "Teleprompter" at bounding box center [751, 18] width 29 height 17
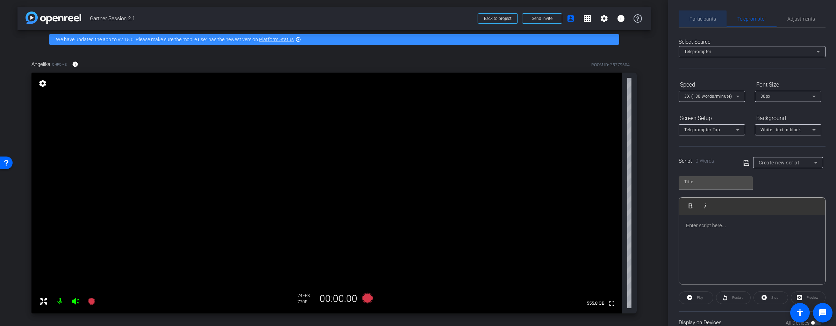
click at [528, 21] on span "Participants" at bounding box center [702, 18] width 27 height 5
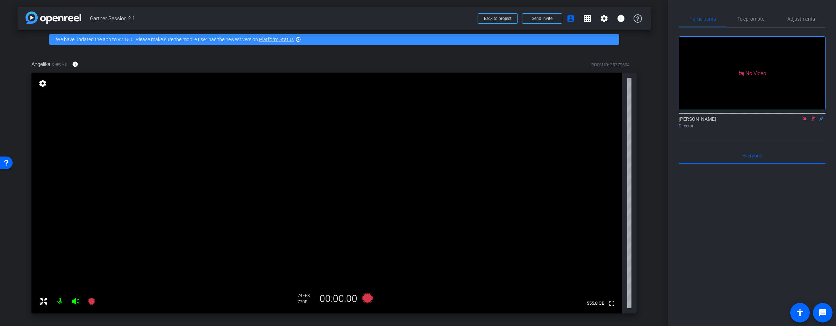
click at [528, 117] on icon at bounding box center [813, 119] width 4 height 5
click at [528, 116] on icon at bounding box center [813, 118] width 6 height 5
click at [528, 116] on mat-icon at bounding box center [812, 119] width 8 height 6
click at [528, 116] on icon at bounding box center [813, 118] width 6 height 5
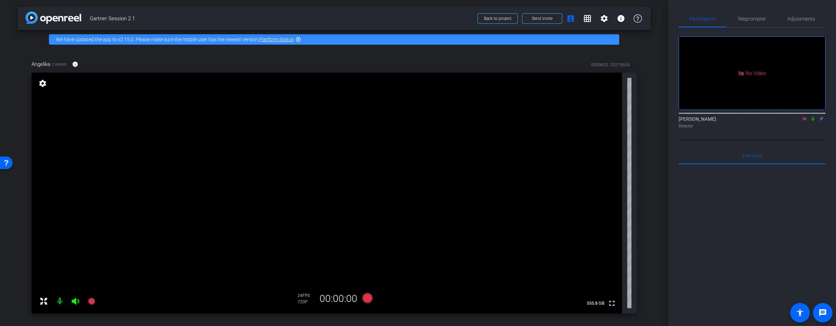
click at [528, 116] on icon at bounding box center [813, 118] width 6 height 5
click at [528, 117] on icon at bounding box center [813, 119] width 4 height 5
click at [528, 116] on icon at bounding box center [813, 118] width 6 height 5
click at [528, 21] on mat-icon "settings" at bounding box center [604, 18] width 8 height 8
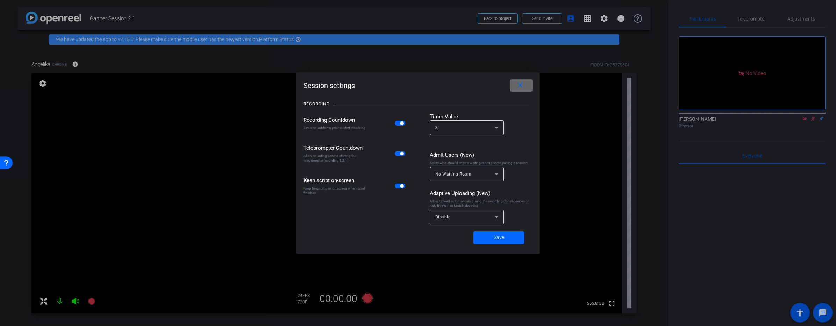
click at [527, 86] on span at bounding box center [521, 85] width 22 height 17
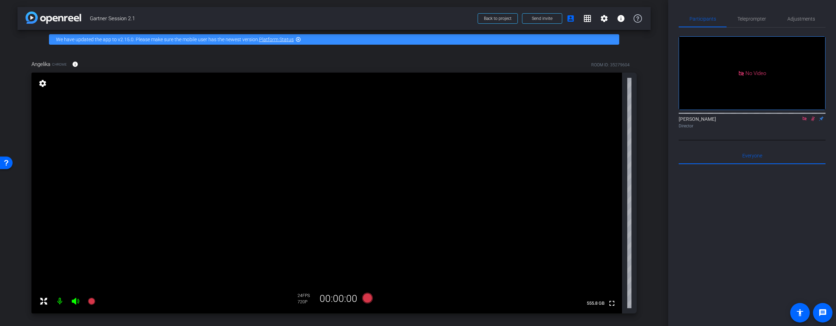
click at [528, 116] on icon at bounding box center [813, 118] width 6 height 5
click at [528, 117] on icon at bounding box center [813, 119] width 4 height 5
click at [528, 116] on icon at bounding box center [813, 118] width 6 height 5
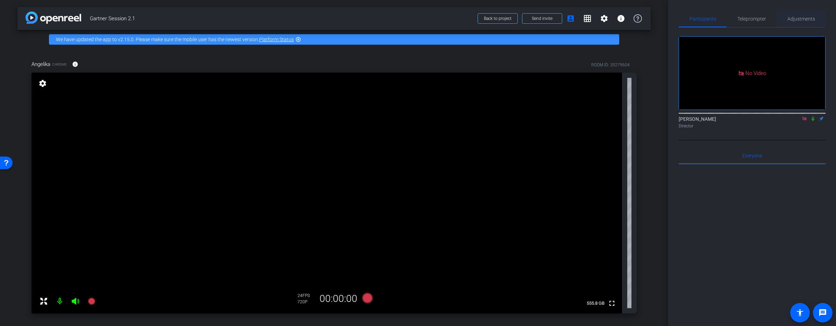
click at [528, 18] on span "Adjustments" at bounding box center [801, 18] width 28 height 5
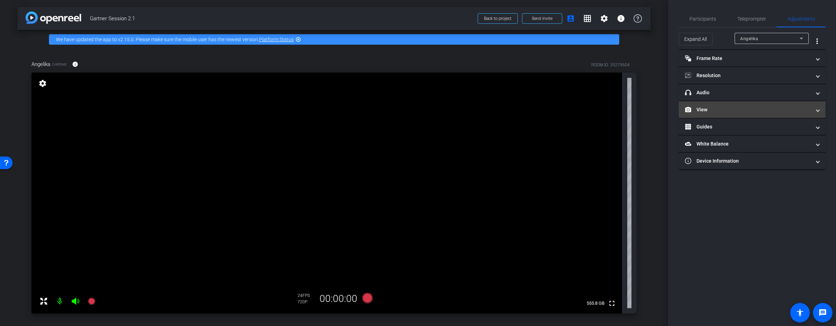
click at [528, 111] on span at bounding box center [817, 109] width 3 height 7
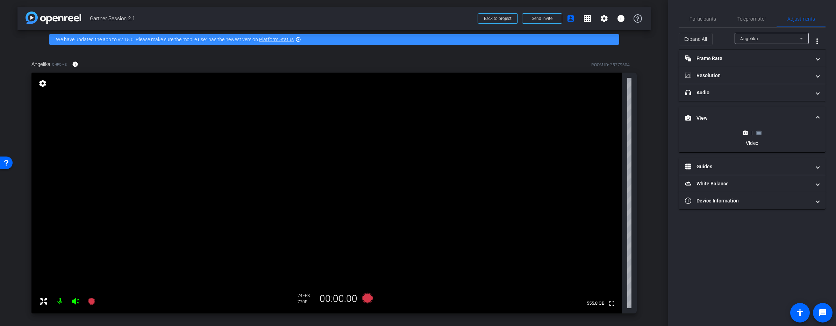
click at [528, 134] on icon at bounding box center [758, 132] width 5 height 5
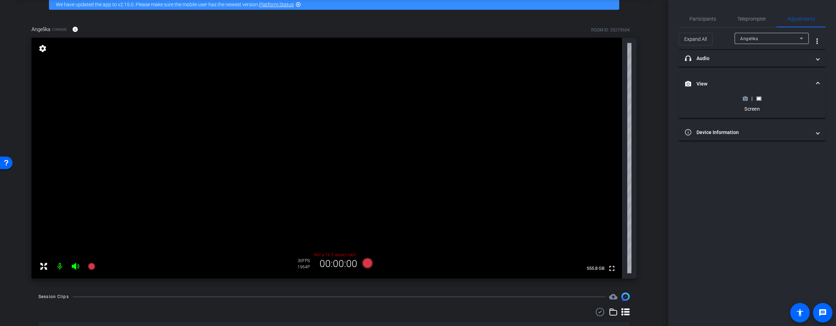
scroll to position [36, 0]
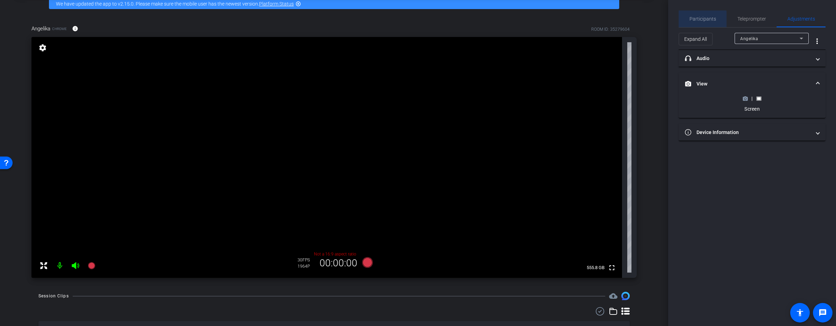
click at [528, 20] on span "Participants" at bounding box center [702, 18] width 27 height 5
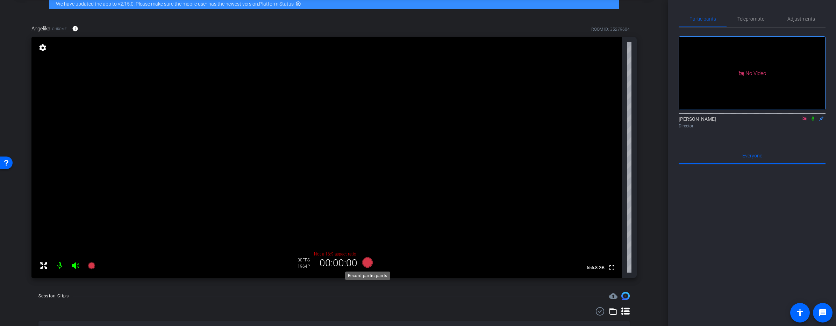
scroll to position [39, 0]
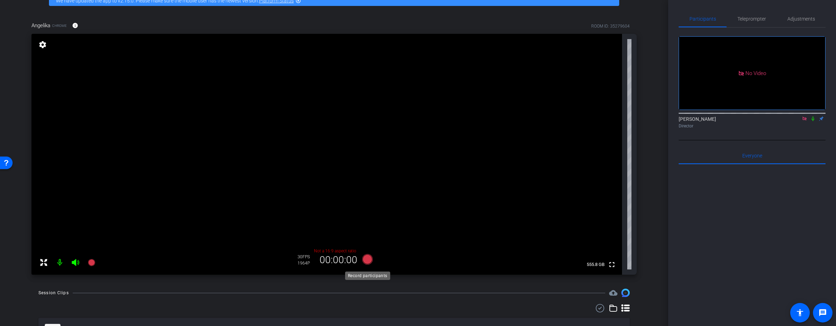
click at [365, 259] on icon at bounding box center [367, 259] width 10 height 10
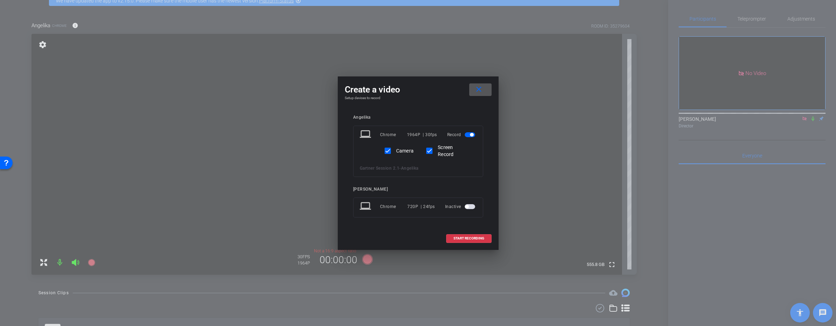
click at [397, 149] on label "Camera" at bounding box center [404, 150] width 19 height 7
click at [395, 149] on input "Camera" at bounding box center [388, 151] width 14 height 14
checkbox input "false"
click at [472, 239] on span "START RECORDING" at bounding box center [468, 238] width 31 height 3
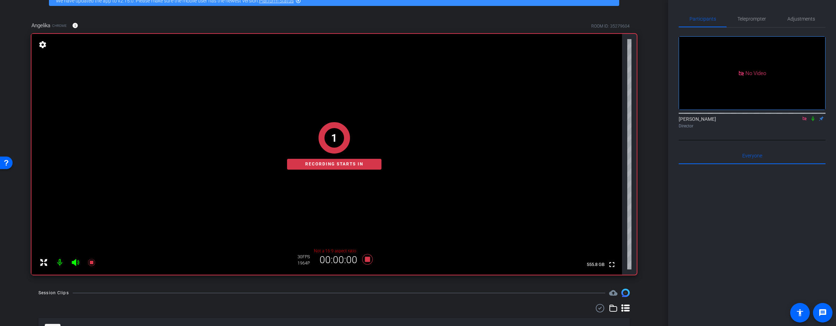
click at [528, 116] on icon at bounding box center [813, 118] width 6 height 5
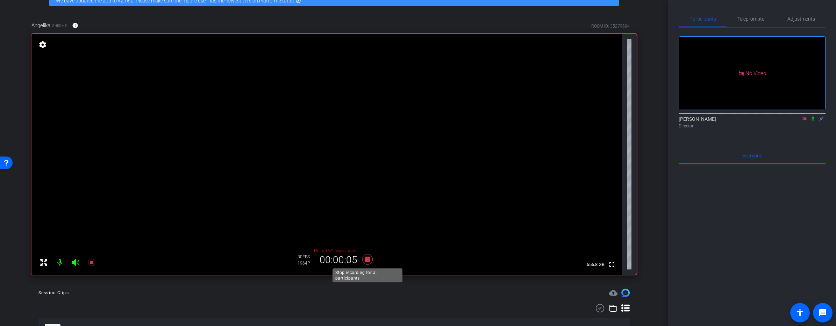
click at [368, 259] on icon at bounding box center [367, 259] width 10 height 10
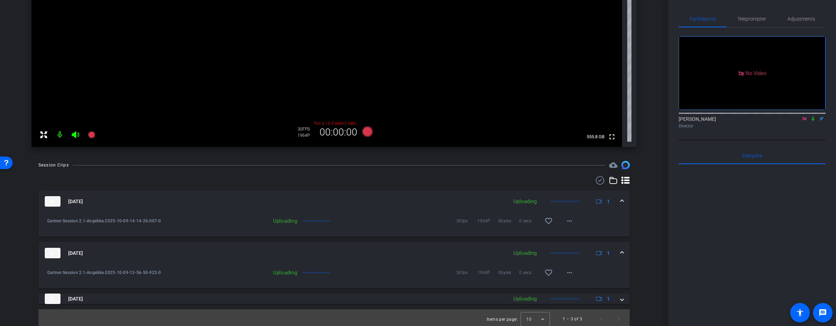
scroll to position [170, 0]
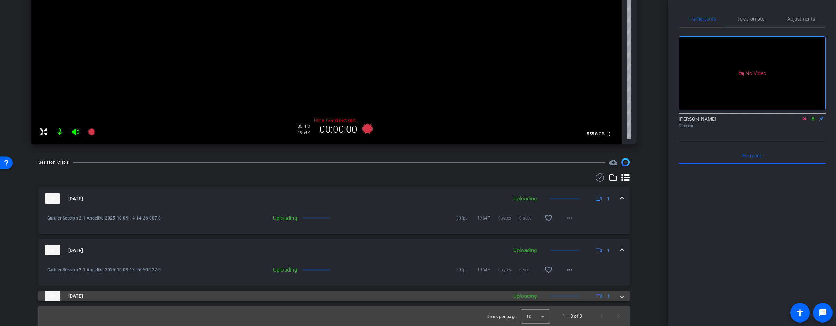
click at [436, 295] on mat-panel-title "[DATE]" at bounding box center [274, 296] width 459 height 10
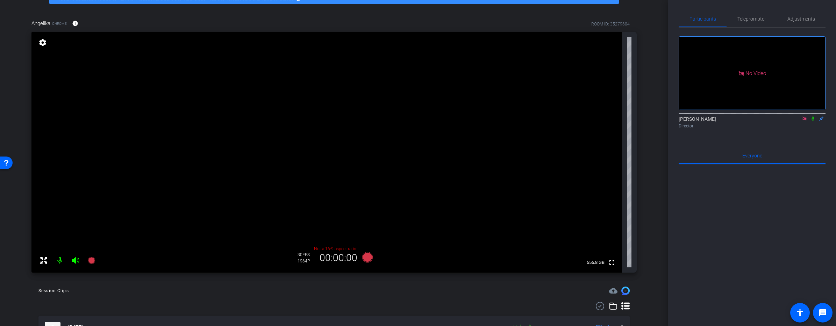
scroll to position [42, 0]
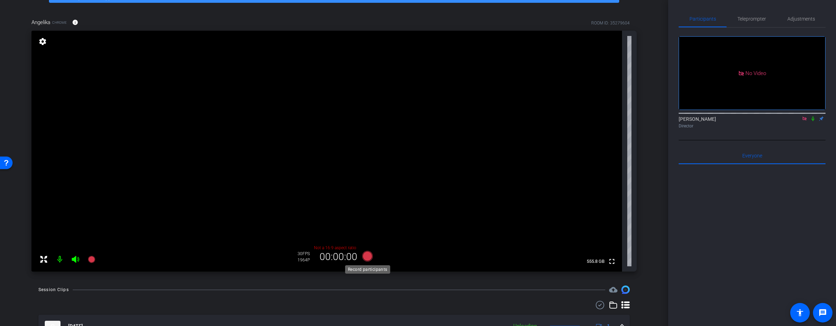
click at [368, 255] on icon at bounding box center [367, 256] width 10 height 10
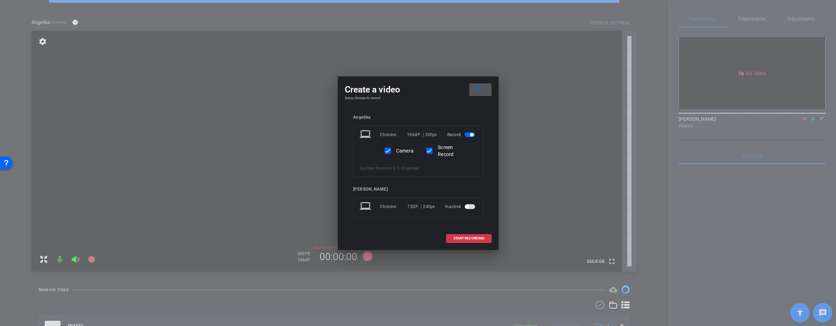
click at [400, 153] on label "Camera" at bounding box center [404, 150] width 19 height 7
click at [395, 153] on input "Camera" at bounding box center [388, 151] width 14 height 14
checkbox input "false"
click at [469, 238] on span "START RECORDING" at bounding box center [468, 238] width 31 height 3
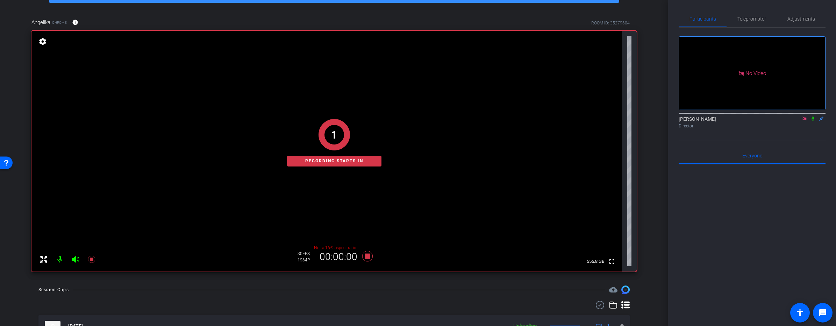
click at [528, 116] on icon at bounding box center [813, 118] width 6 height 5
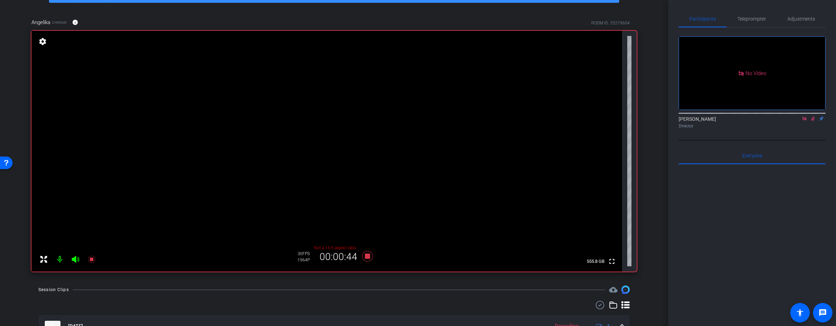
click at [528, 116] on icon at bounding box center [813, 118] width 6 height 5
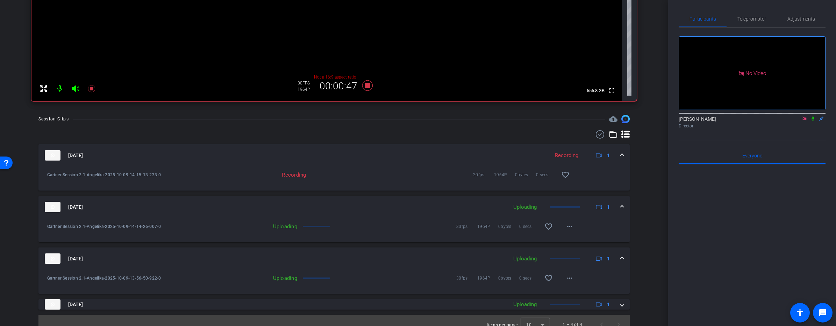
scroll to position [214, 0]
click at [368, 84] on icon at bounding box center [367, 85] width 10 height 10
click at [528, 206] on span at bounding box center [621, 206] width 3 height 7
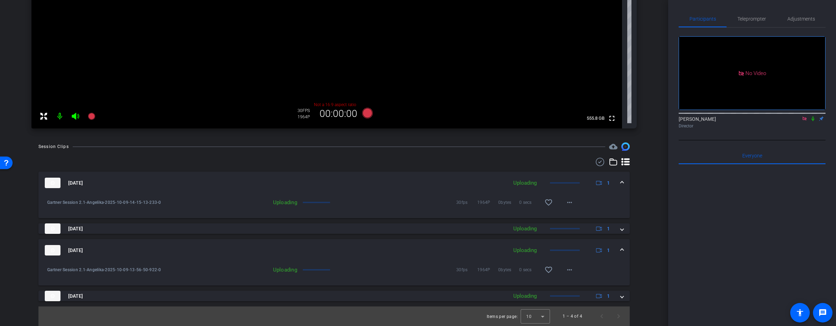
click at [528, 229] on span at bounding box center [621, 228] width 3 height 7
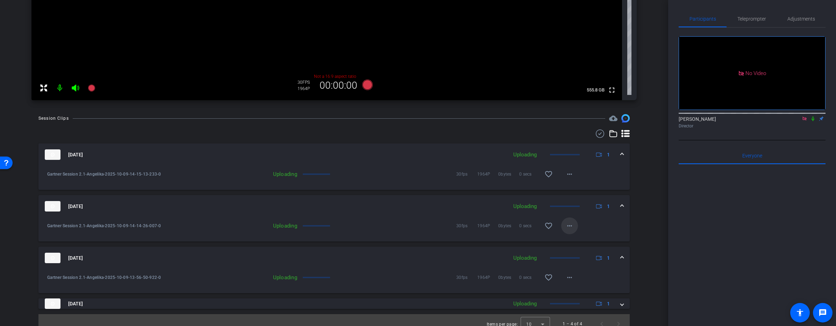
click at [528, 225] on mat-icon "more_horiz" at bounding box center [569, 226] width 8 height 8
click at [528, 247] on span "Delete clip" at bounding box center [581, 249] width 28 height 8
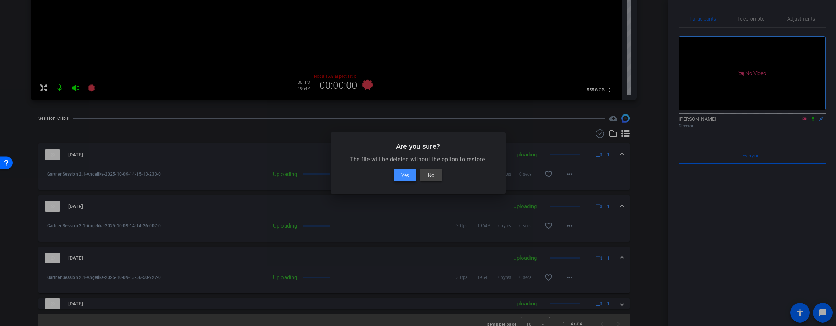
click at [403, 178] on span "Yes" at bounding box center [405, 175] width 8 height 8
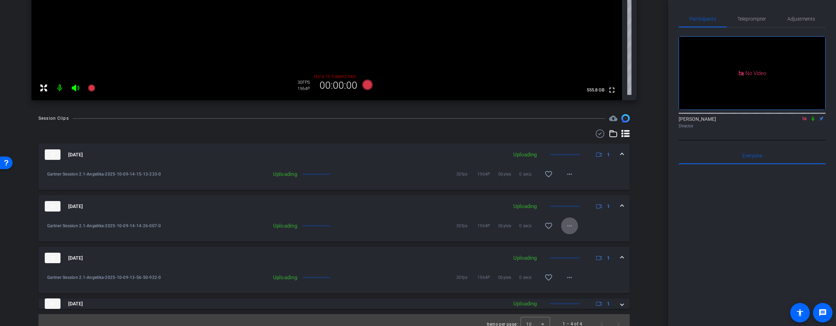
scroll to position [206, 0]
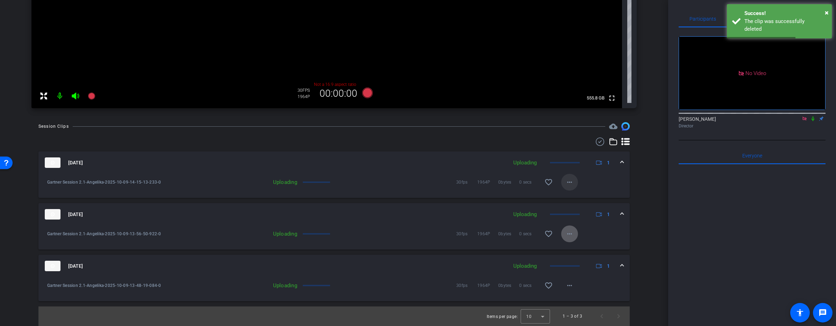
click at [528, 183] on mat-icon "more_horiz" at bounding box center [569, 182] width 8 height 8
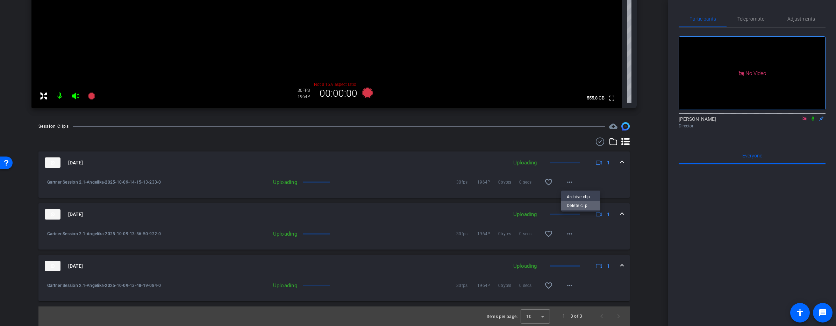
click at [528, 207] on span "Delete clip" at bounding box center [581, 206] width 28 height 8
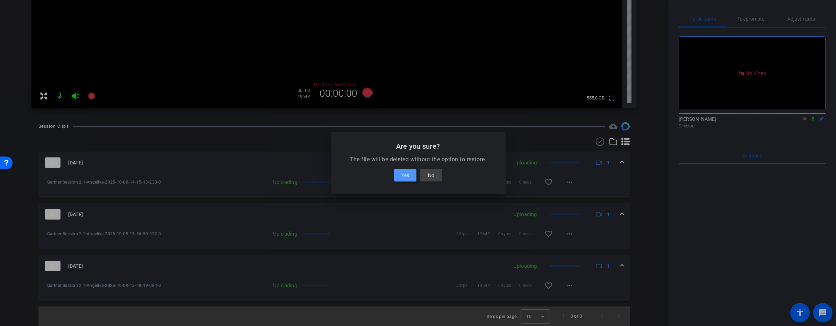
click at [398, 173] on span at bounding box center [405, 175] width 22 height 17
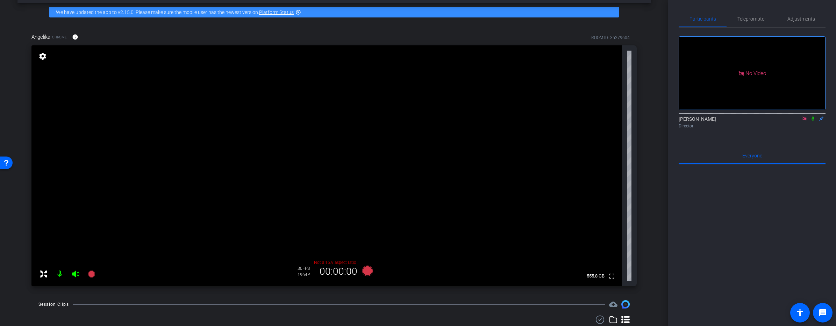
scroll to position [29, 0]
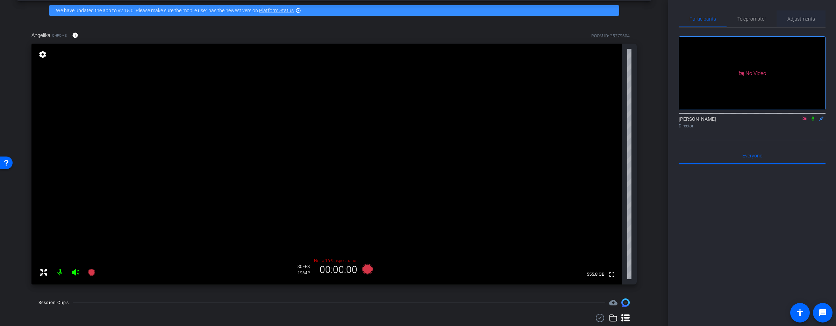
click at [528, 19] on span "Adjustments" at bounding box center [801, 18] width 28 height 5
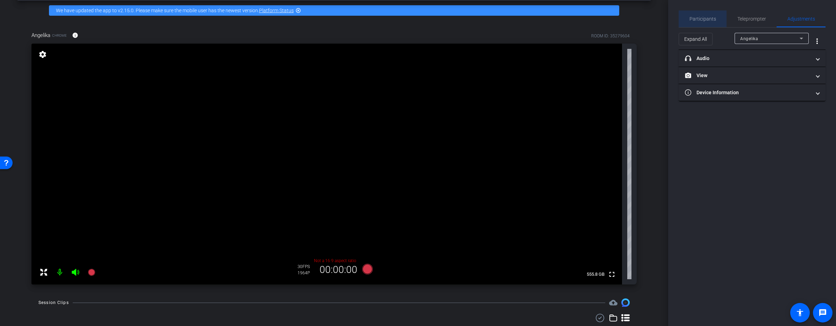
click at [528, 22] on span "Participants" at bounding box center [702, 18] width 27 height 17
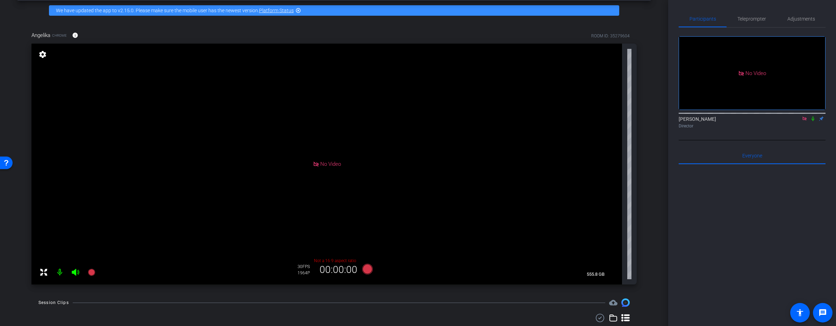
scroll to position [0, 0]
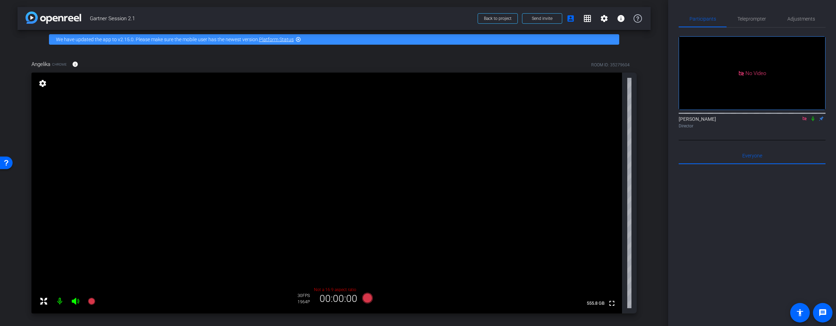
click at [528, 194] on div at bounding box center [751, 251] width 147 height 173
click at [368, 300] on icon at bounding box center [367, 298] width 10 height 10
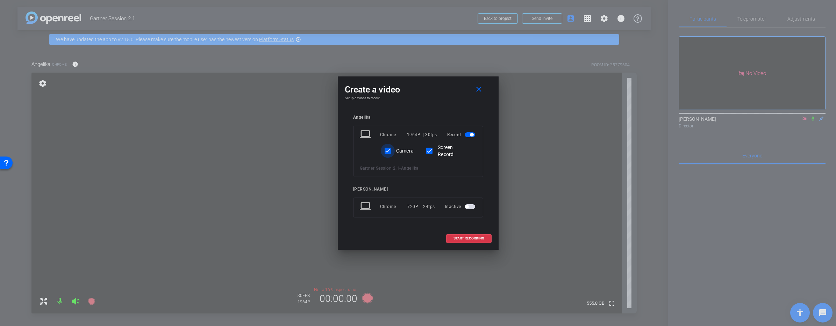
click at [392, 152] on input "Camera" at bounding box center [388, 151] width 14 height 14
checkbox input "false"
click at [470, 239] on span "START RECORDING" at bounding box center [468, 238] width 31 height 3
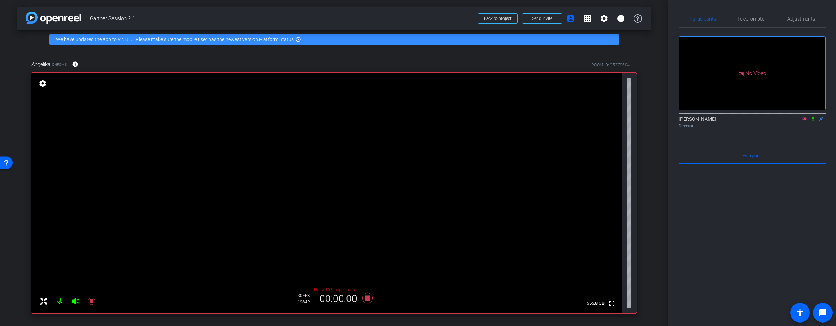
click at [528, 116] on icon at bounding box center [813, 118] width 6 height 5
click at [367, 298] on icon at bounding box center [367, 298] width 10 height 10
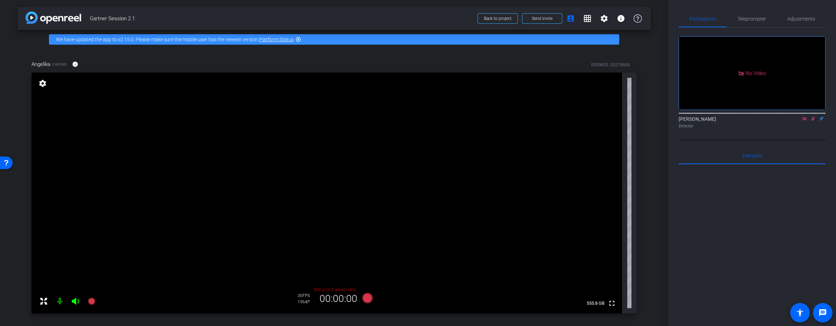
click at [528, 116] on icon at bounding box center [813, 118] width 6 height 5
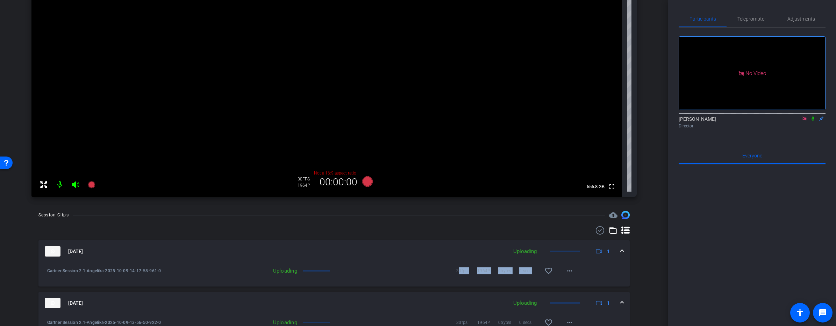
scroll to position [116, 0]
drag, startPoint x: 458, startPoint y: 272, endPoint x: 533, endPoint y: 272, distance: 75.1
click at [528, 272] on div "30fps 1964P 0bytes 0 secs favorite_border more_horiz" at bounding box center [455, 272] width 246 height 17
click at [410, 262] on mat-expansion-panel-header "[DATE] Uploading 1" at bounding box center [333, 253] width 591 height 22
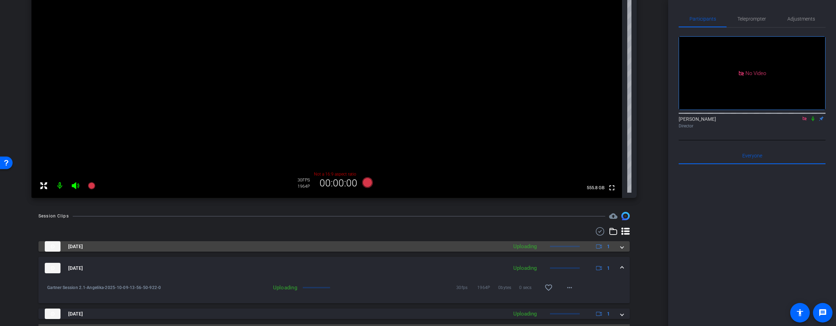
click at [453, 248] on mat-panel-title "[DATE]" at bounding box center [274, 247] width 459 height 10
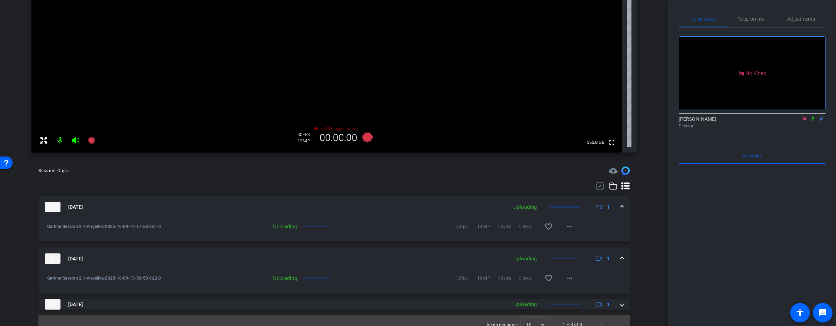
scroll to position [170, 0]
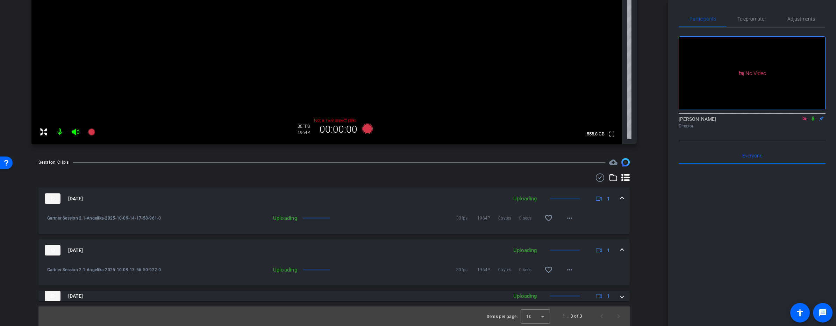
click at [528, 249] on span at bounding box center [621, 250] width 3 height 7
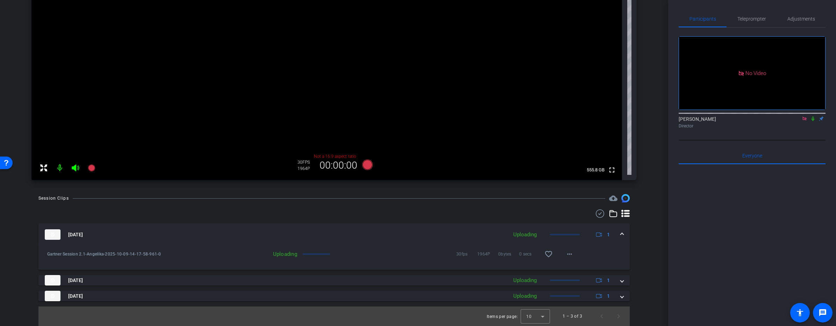
click at [528, 233] on mat-expansion-panel-header "[DATE] Uploading 1" at bounding box center [333, 235] width 591 height 22
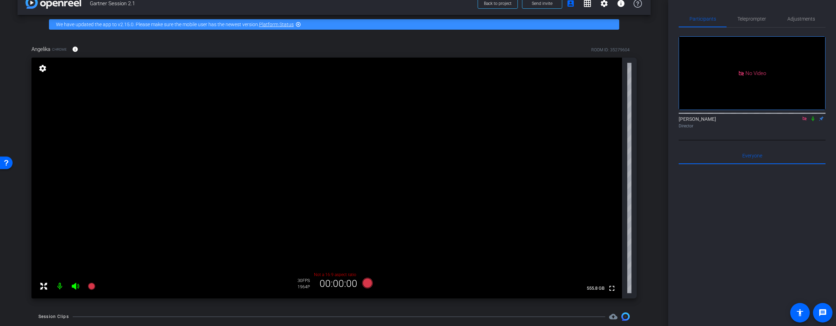
scroll to position [0, 0]
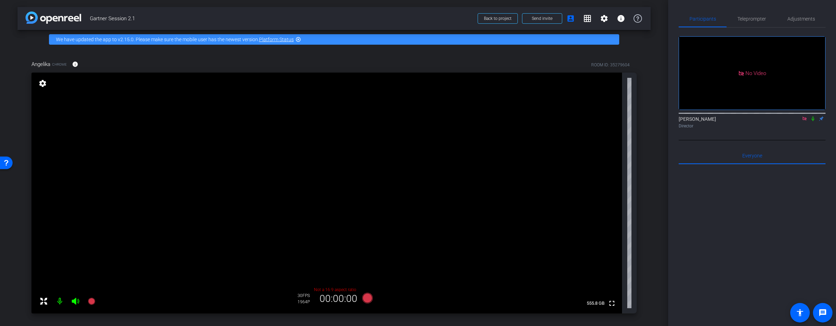
click at [528, 117] on icon at bounding box center [812, 119] width 3 height 5
click at [528, 116] on icon at bounding box center [813, 118] width 6 height 5
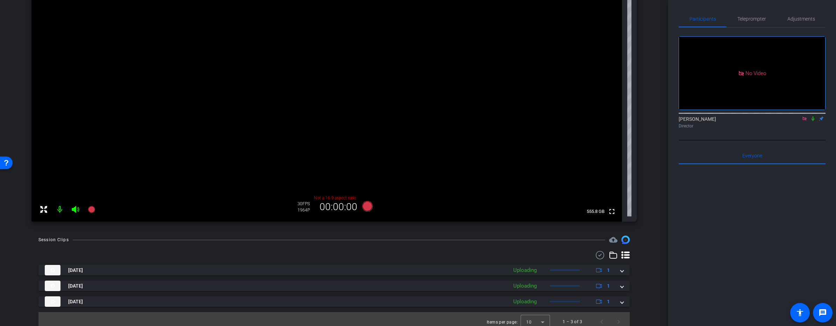
scroll to position [98, 0]
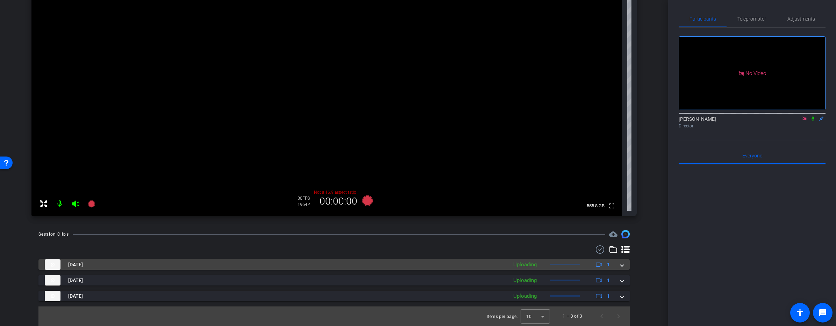
click at [528, 265] on icon at bounding box center [599, 265] width 6 height 6
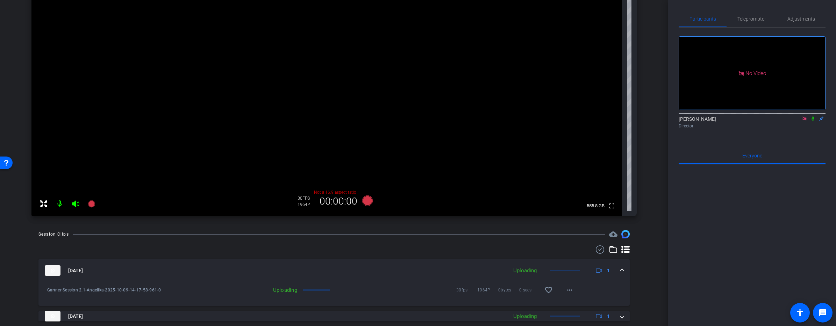
click at [528, 268] on icon at bounding box center [599, 271] width 6 height 6
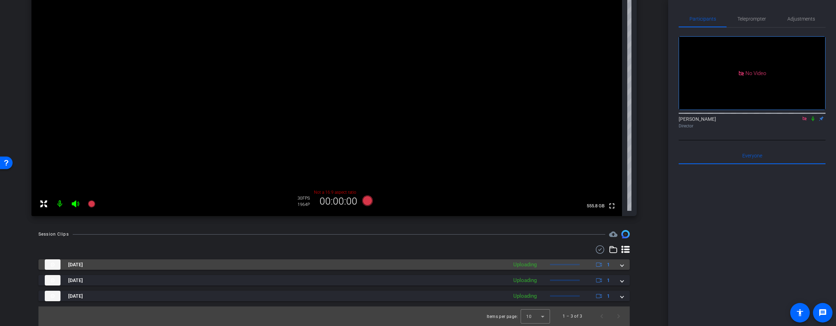
click at [528, 266] on icon at bounding box center [599, 265] width 6 height 6
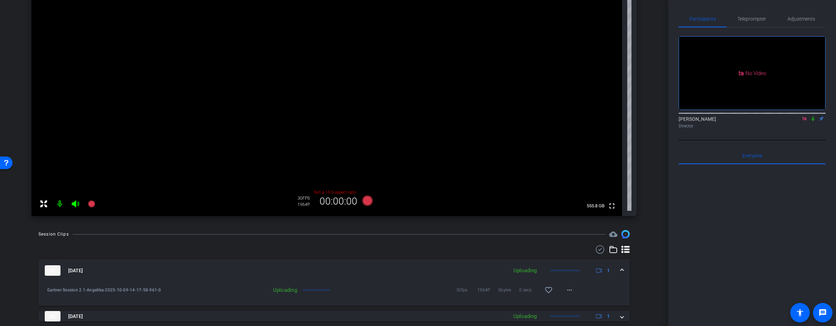
click at [528, 272] on icon at bounding box center [599, 271] width 6 height 4
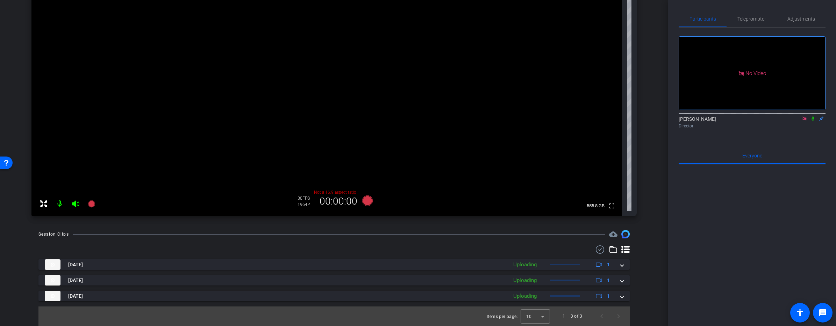
drag, startPoint x: 315, startPoint y: 192, endPoint x: 381, endPoint y: 194, distance: 66.1
click at [381, 194] on div "Angelika Chrome info ROOM ID: 35279604 fullscreen settings 555.8 GB Not a 16:9 …" at bounding box center [333, 87] width 605 height 258
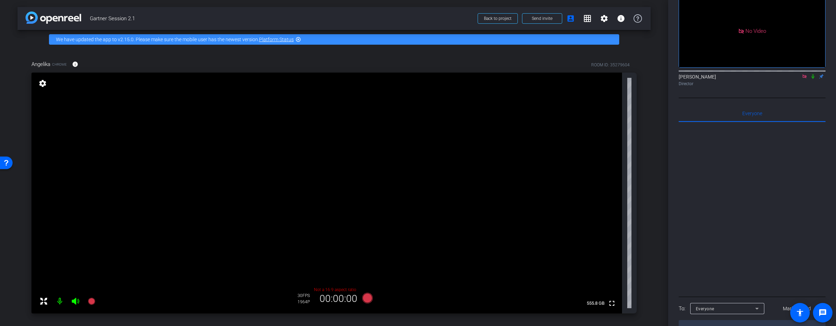
scroll to position [0, 0]
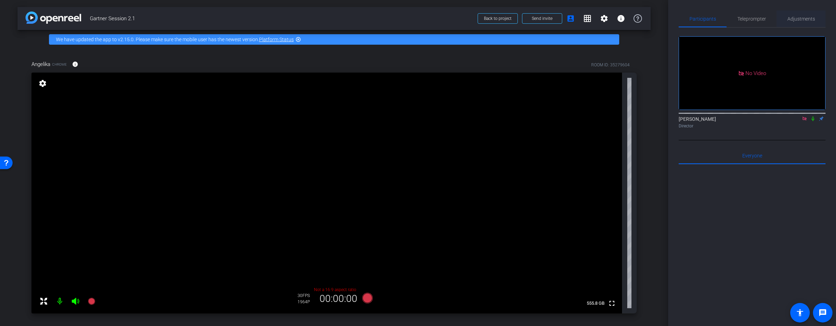
click at [528, 13] on span "Adjustments" at bounding box center [801, 18] width 28 height 17
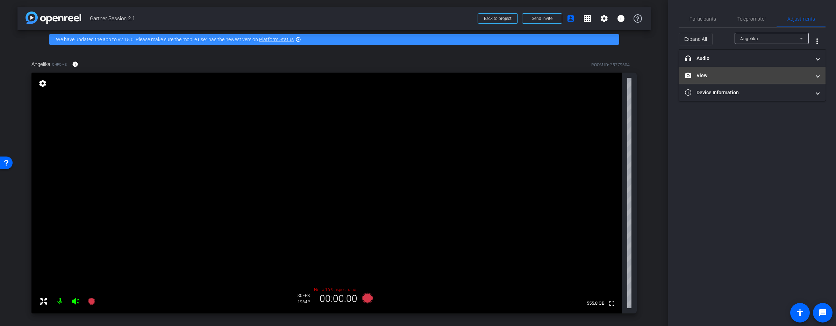
click at [528, 80] on mat-expansion-panel-header "View" at bounding box center [751, 75] width 147 height 17
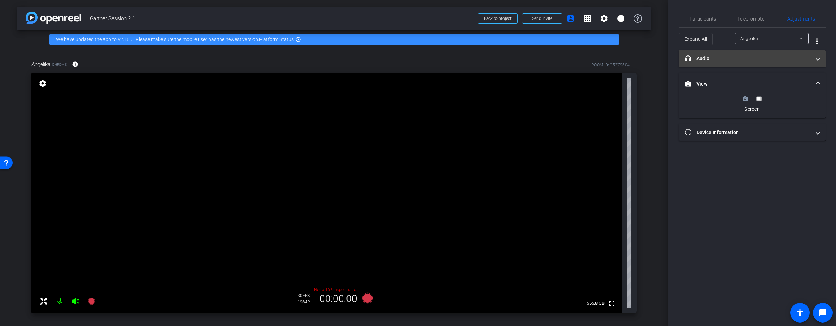
click at [528, 61] on mat-panel-title "headphone icon Audio" at bounding box center [748, 58] width 126 height 7
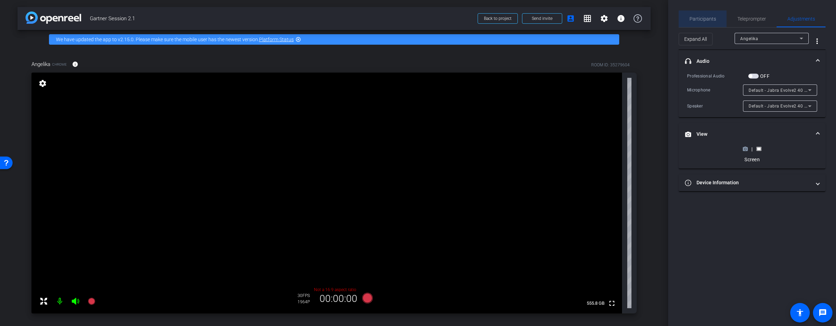
click at [528, 19] on span "Participants" at bounding box center [702, 18] width 27 height 5
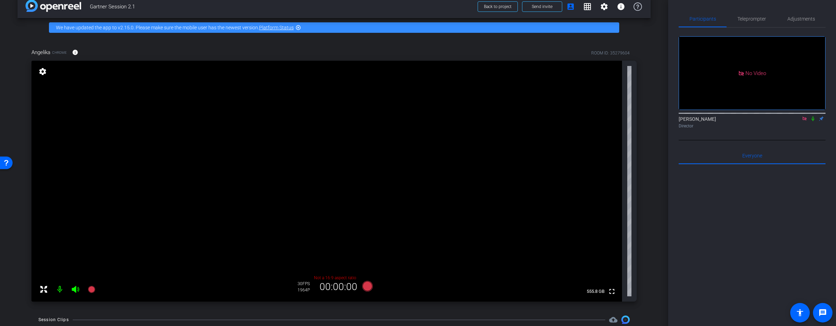
scroll to position [14, 0]
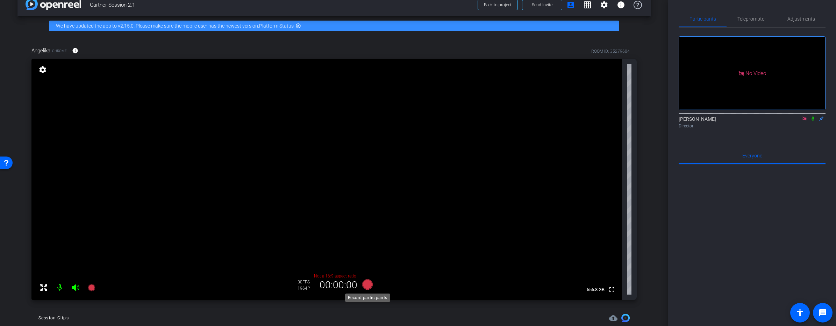
click at [368, 283] on icon at bounding box center [367, 285] width 10 height 10
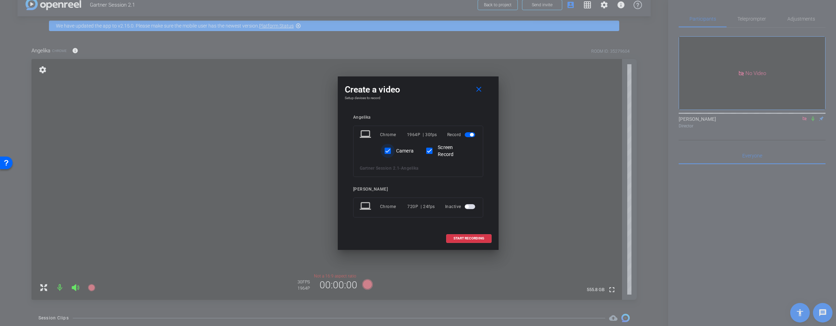
click at [394, 152] on div at bounding box center [387, 151] width 17 height 17
checkbox input "false"
click at [478, 238] on span "START RECORDING" at bounding box center [468, 238] width 31 height 3
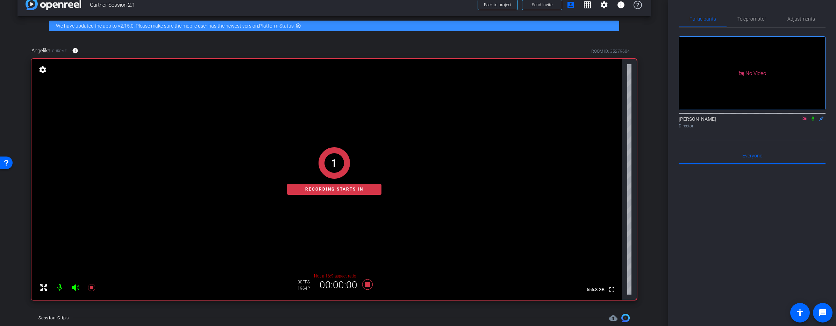
click at [528, 117] on icon at bounding box center [812, 119] width 3 height 5
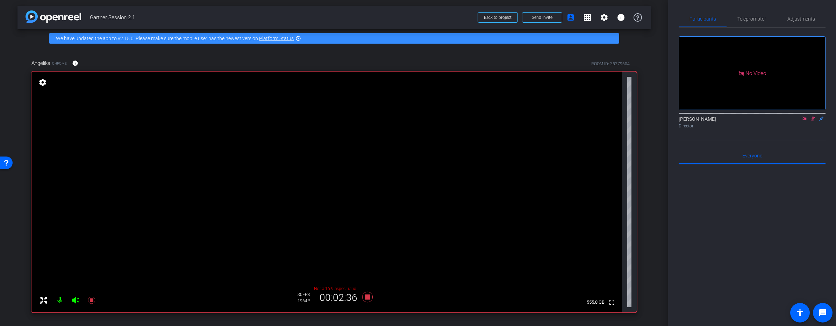
scroll to position [5, 0]
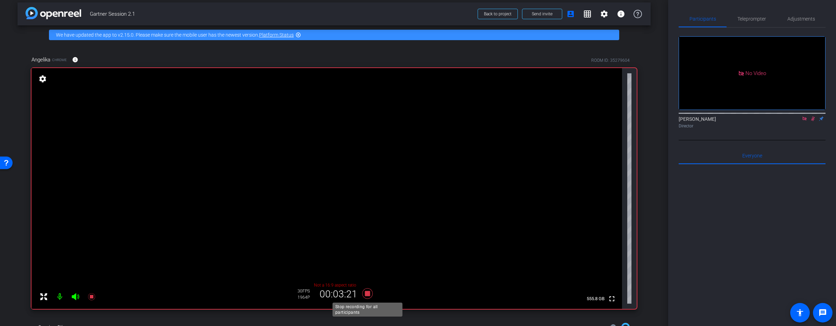
click at [369, 294] on icon at bounding box center [367, 294] width 10 height 10
click at [528, 116] on icon at bounding box center [813, 118] width 6 height 5
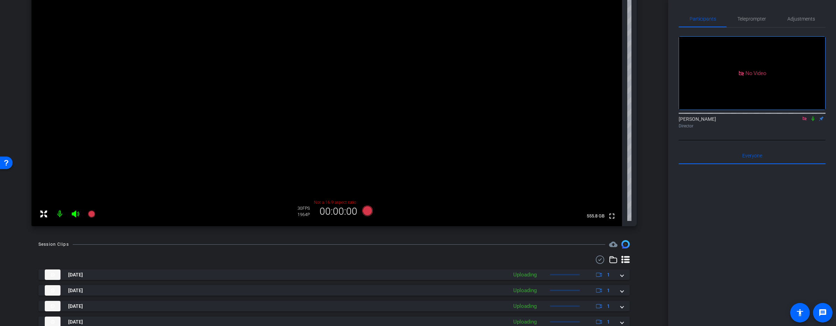
scroll to position [113, 0]
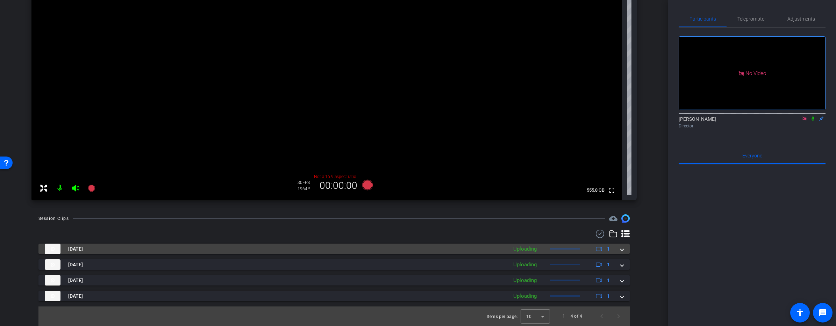
click at [528, 250] on span at bounding box center [621, 249] width 3 height 7
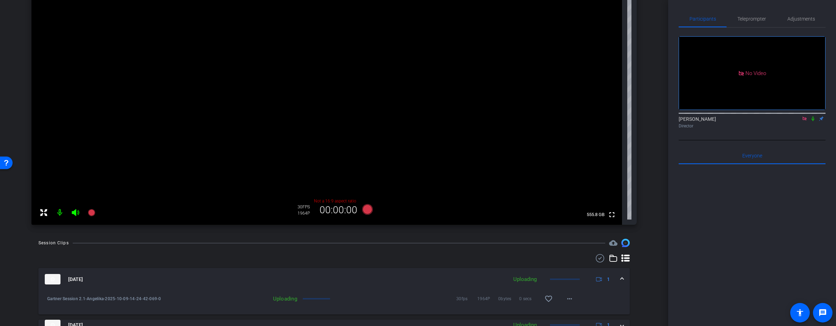
scroll to position [149, 0]
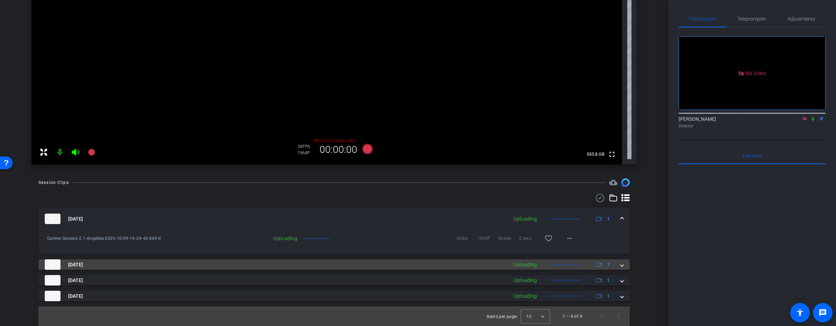
click at [147, 260] on mat-panel-title "[DATE]" at bounding box center [274, 265] width 459 height 10
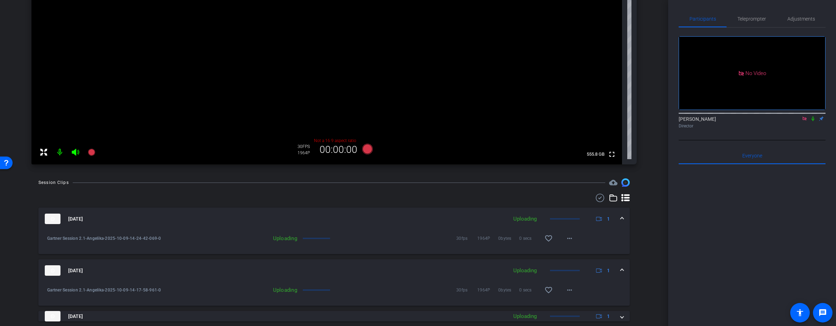
click at [147, 260] on mat-expansion-panel-header "[DATE] Uploading 1" at bounding box center [333, 271] width 591 height 22
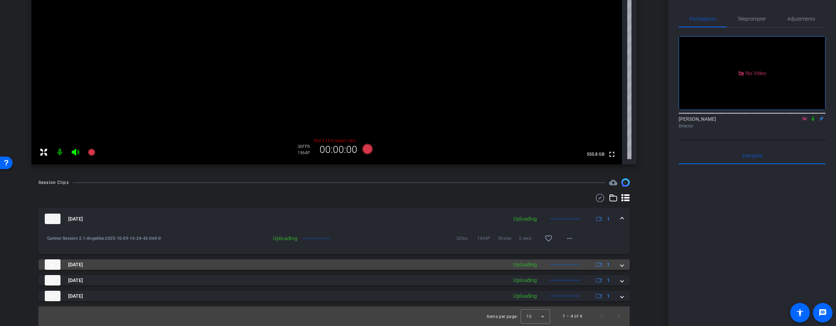
click at [149, 262] on mat-panel-title "[DATE]" at bounding box center [274, 265] width 459 height 10
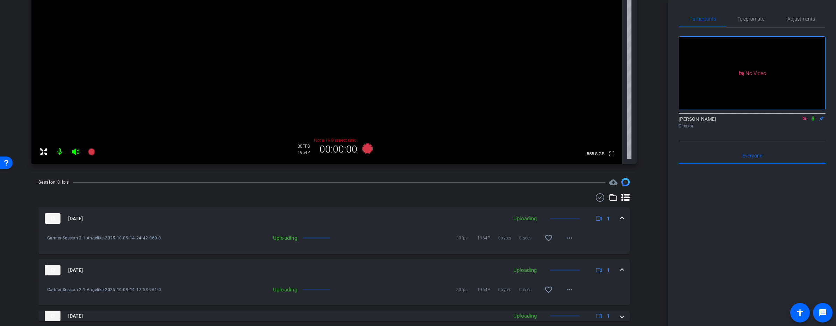
click at [159, 267] on mat-panel-title "[DATE]" at bounding box center [274, 270] width 459 height 10
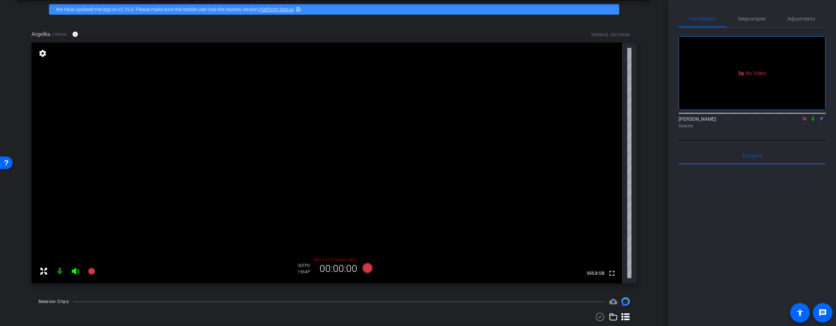
scroll to position [0, 0]
